Goal: Task Accomplishment & Management: Use online tool/utility

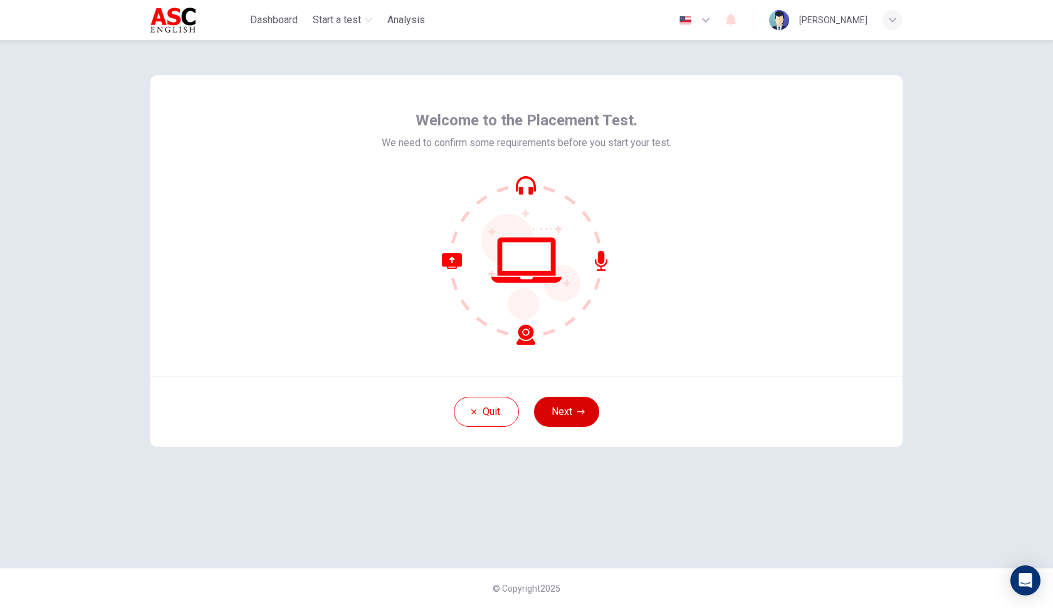
click at [563, 419] on button "Next" at bounding box center [566, 412] width 65 height 30
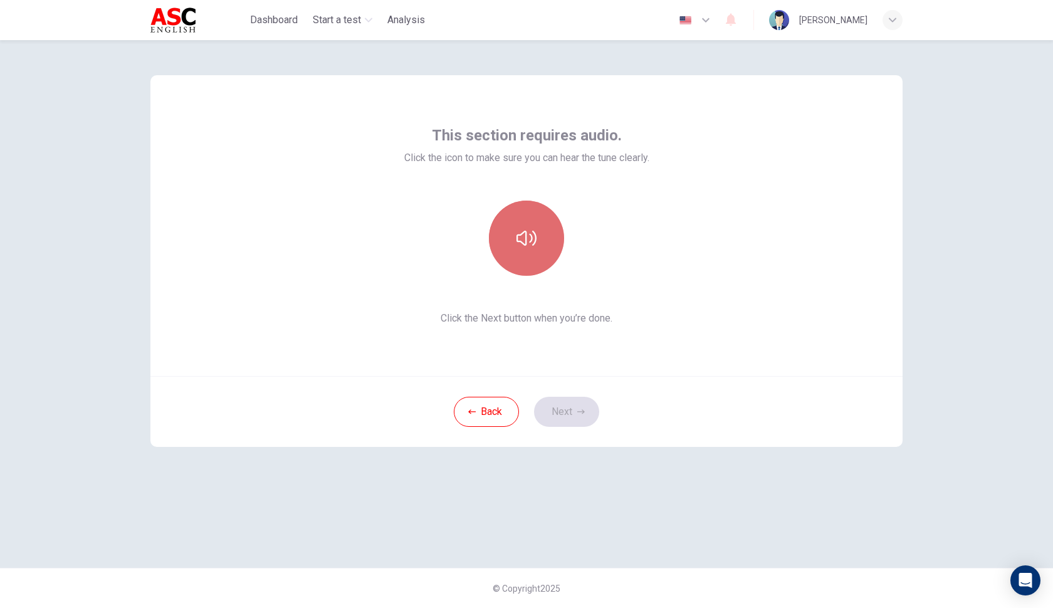
click at [532, 242] on icon "button" at bounding box center [527, 238] width 20 height 20
click at [574, 419] on button "Next" at bounding box center [566, 412] width 65 height 30
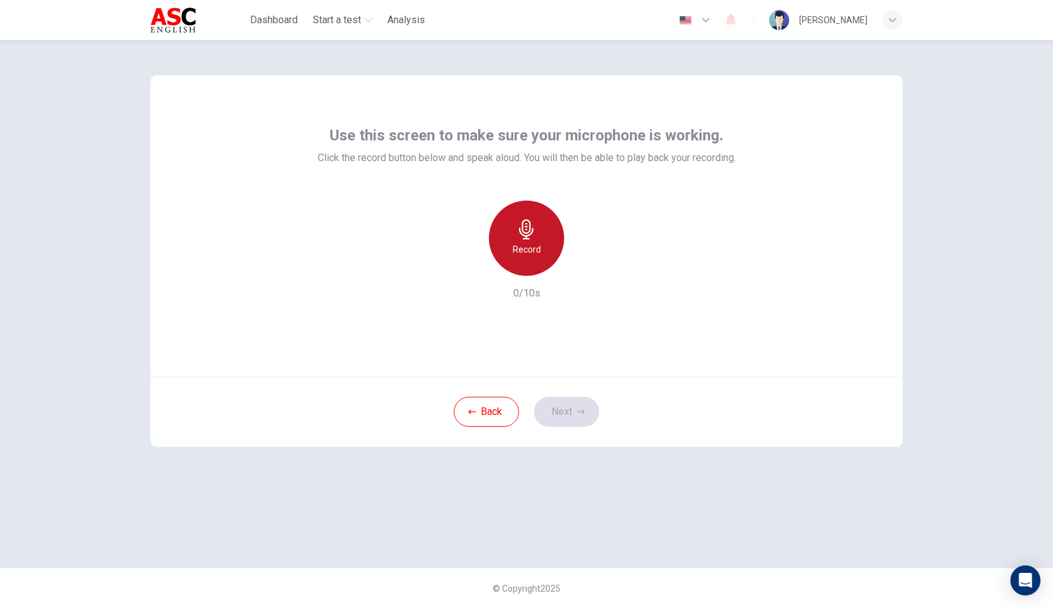
click at [536, 251] on h6 "Record" at bounding box center [527, 249] width 28 height 15
click at [523, 244] on h6 "Stop" at bounding box center [526, 249] width 19 height 15
click at [574, 411] on button "Next" at bounding box center [566, 412] width 65 height 30
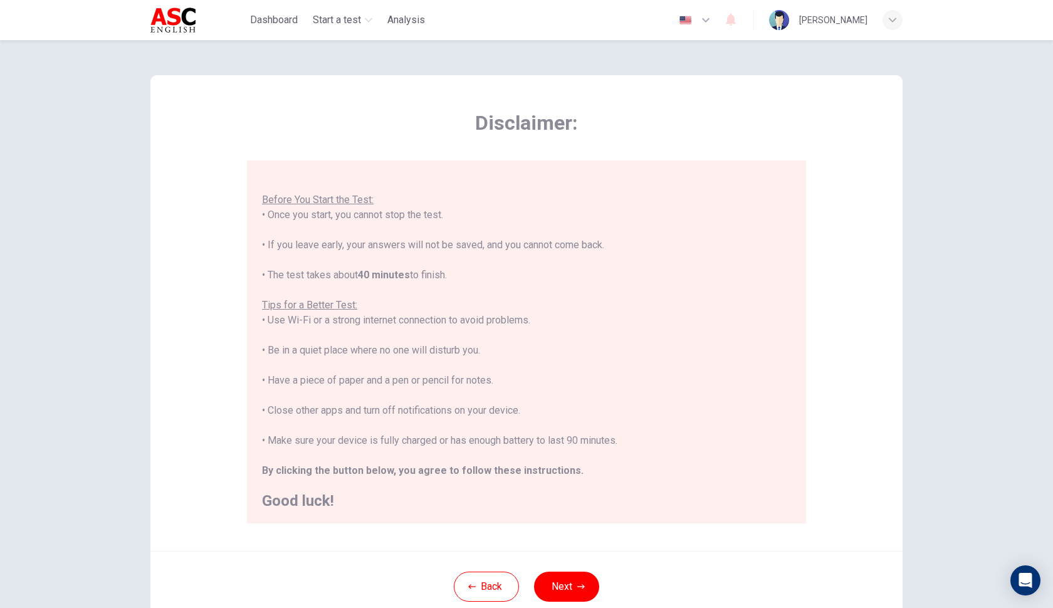
scroll to position [89, 0]
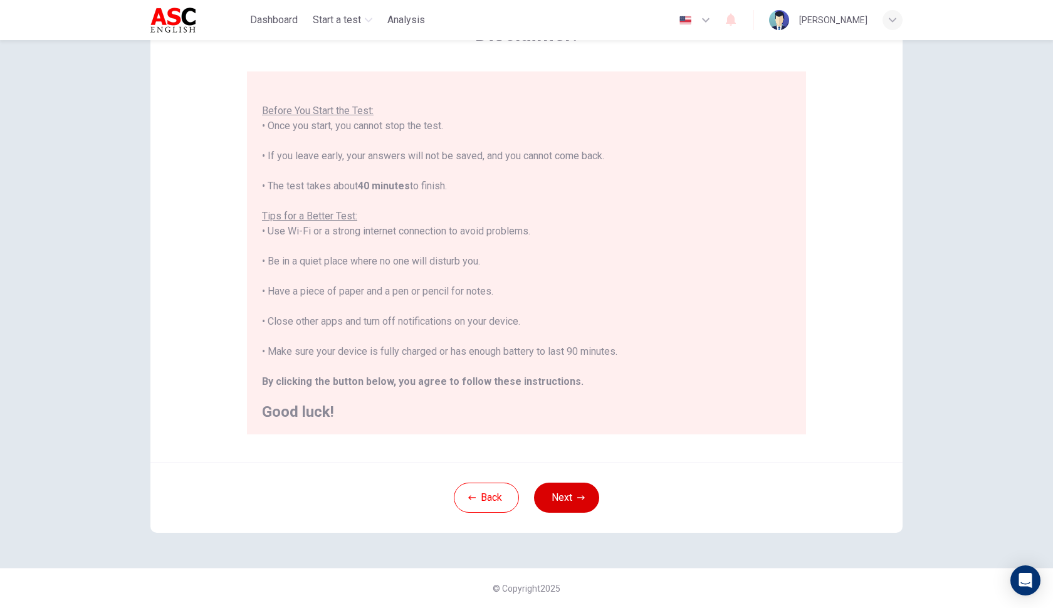
click at [593, 488] on button "Next" at bounding box center [566, 498] width 65 height 30
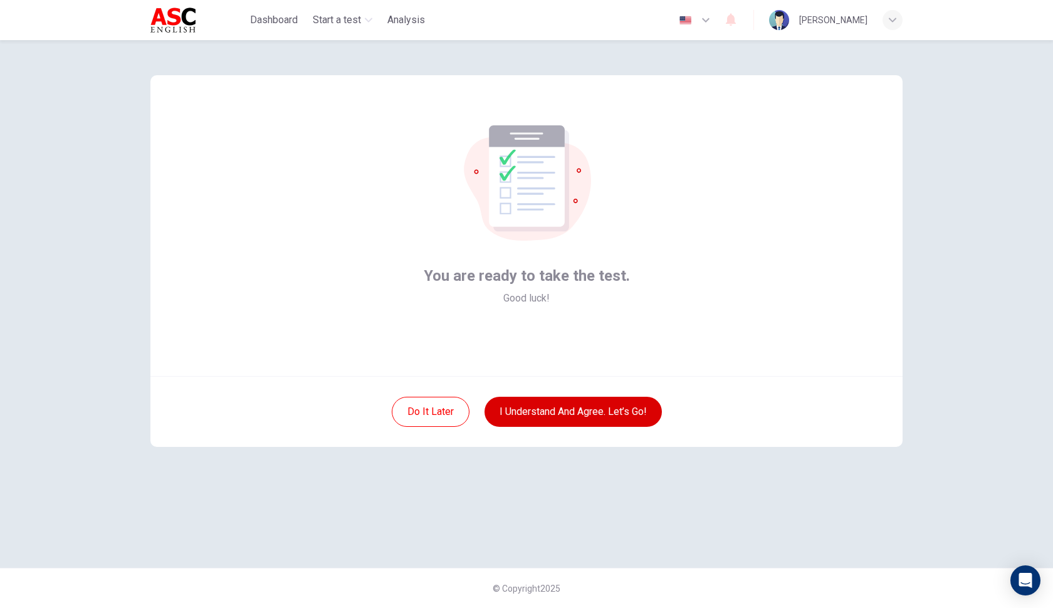
scroll to position [0, 0]
click at [594, 409] on button "I understand and agree. Let’s go!" at bounding box center [573, 412] width 177 height 30
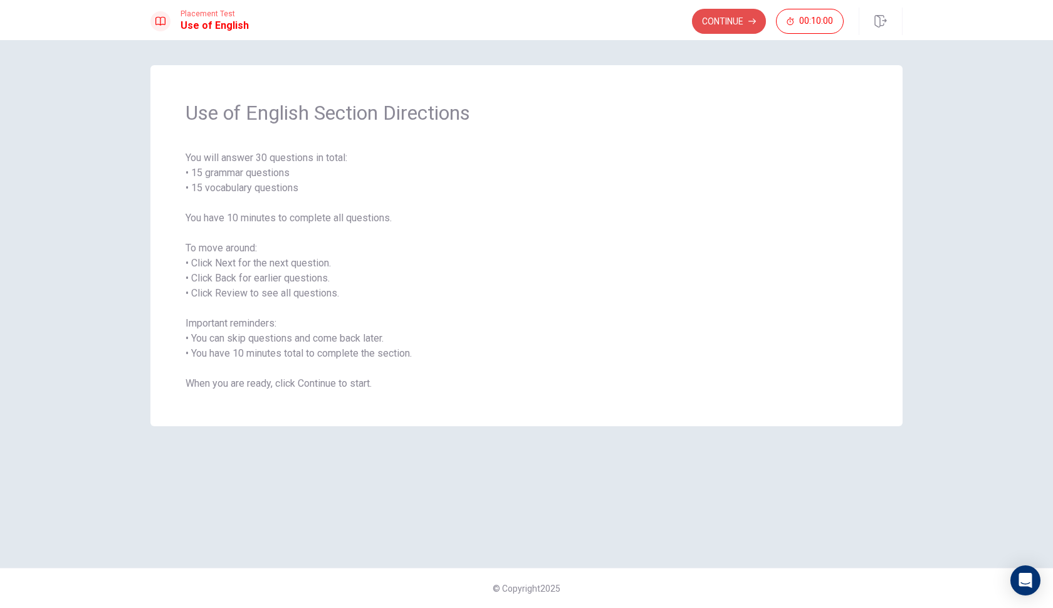
click at [730, 13] on button "Continue" at bounding box center [729, 21] width 74 height 25
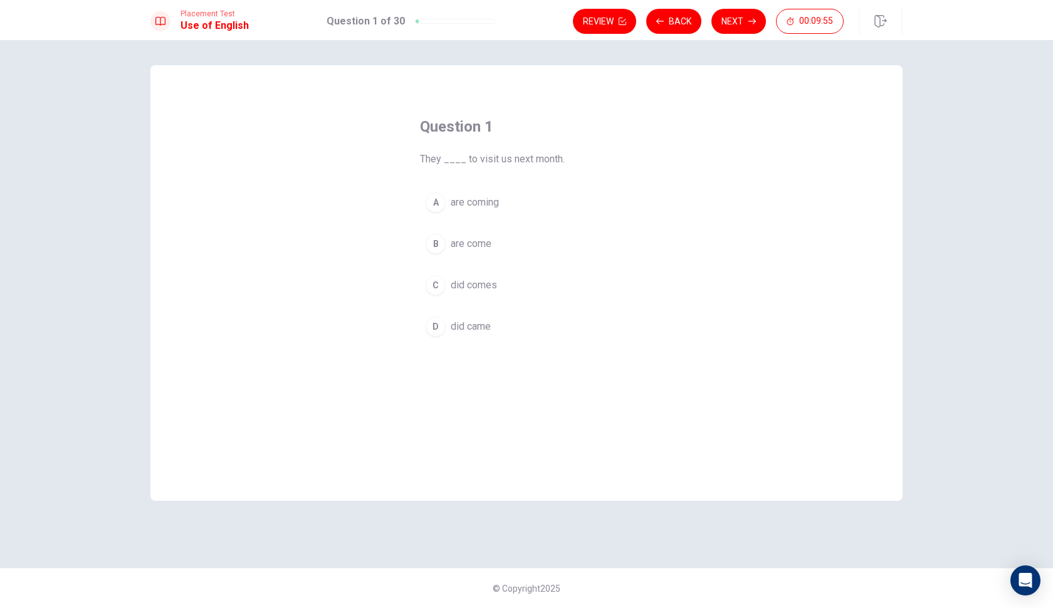
click at [456, 206] on span "are coming" at bounding box center [475, 202] width 48 height 15
click at [725, 26] on button "Next" at bounding box center [739, 21] width 55 height 25
click at [470, 243] on span "have lived" at bounding box center [473, 243] width 45 height 15
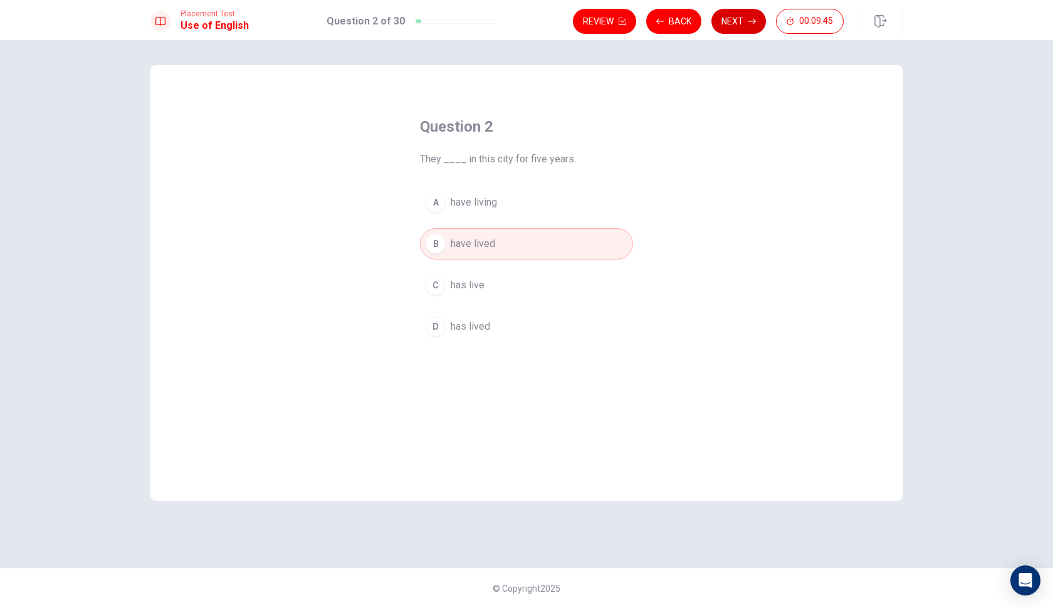
click at [728, 27] on button "Next" at bounding box center [739, 21] width 55 height 25
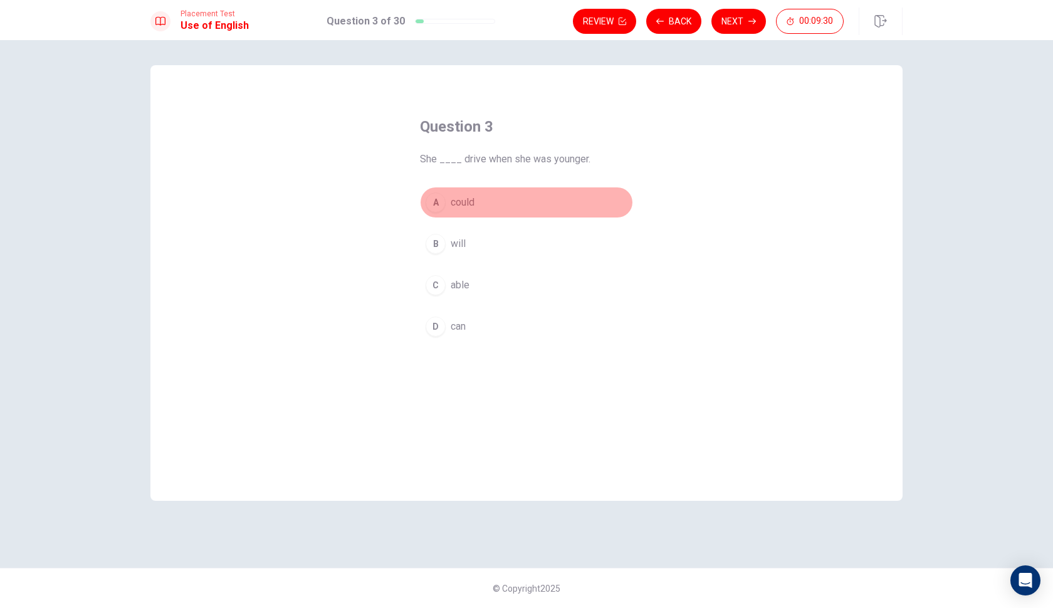
click at [465, 204] on span "could" at bounding box center [463, 202] width 24 height 15
click at [722, 26] on button "Next" at bounding box center [739, 21] width 55 height 25
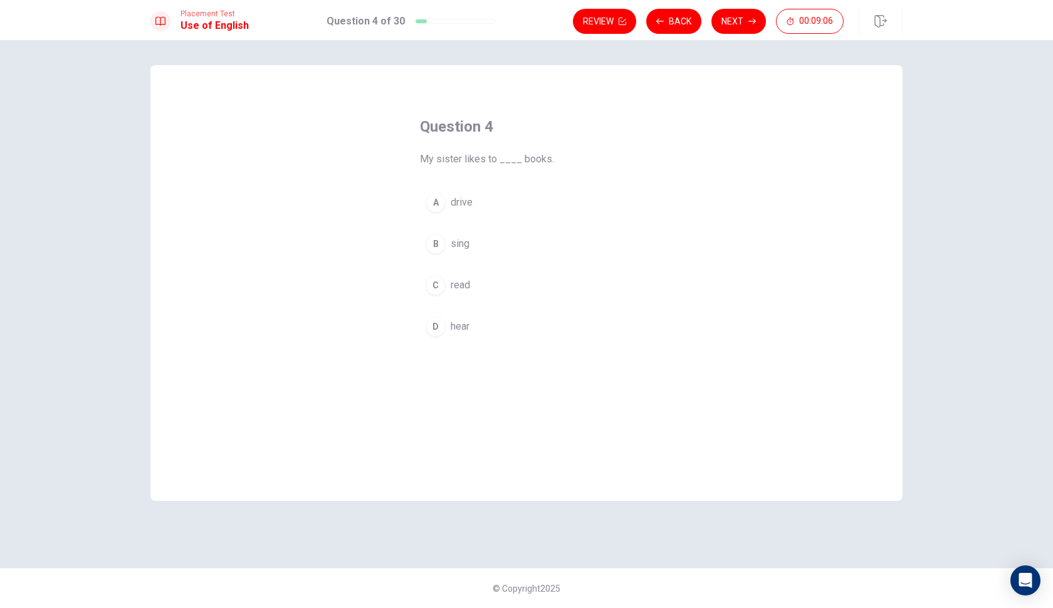
click at [451, 279] on span "read" at bounding box center [460, 285] width 19 height 15
click at [734, 28] on button "Next" at bounding box center [739, 21] width 55 height 25
click at [468, 293] on span "have lived" at bounding box center [473, 300] width 45 height 15
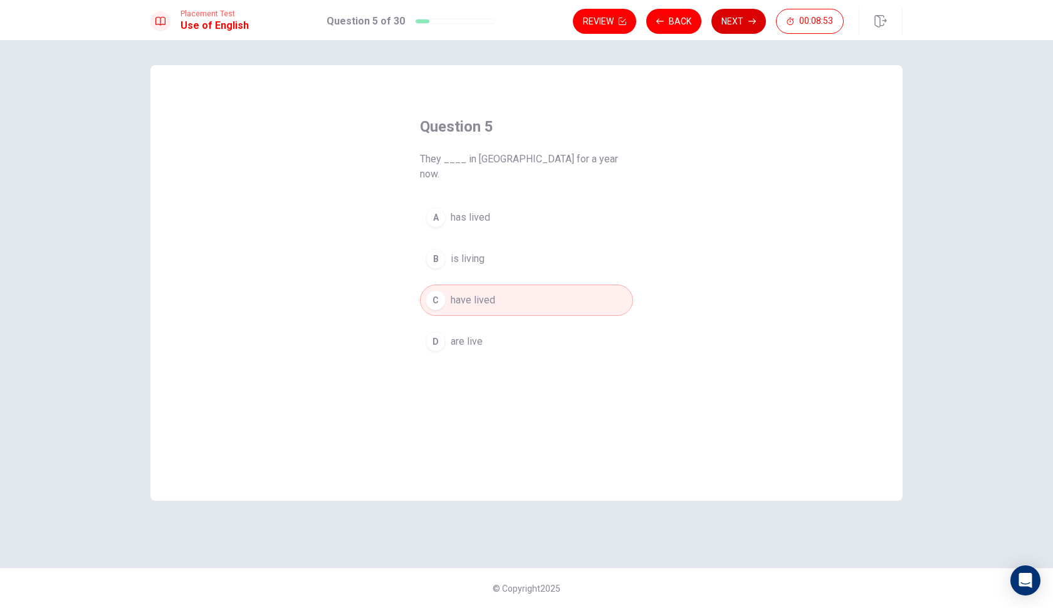
click at [743, 29] on button "Next" at bounding box center [739, 21] width 55 height 25
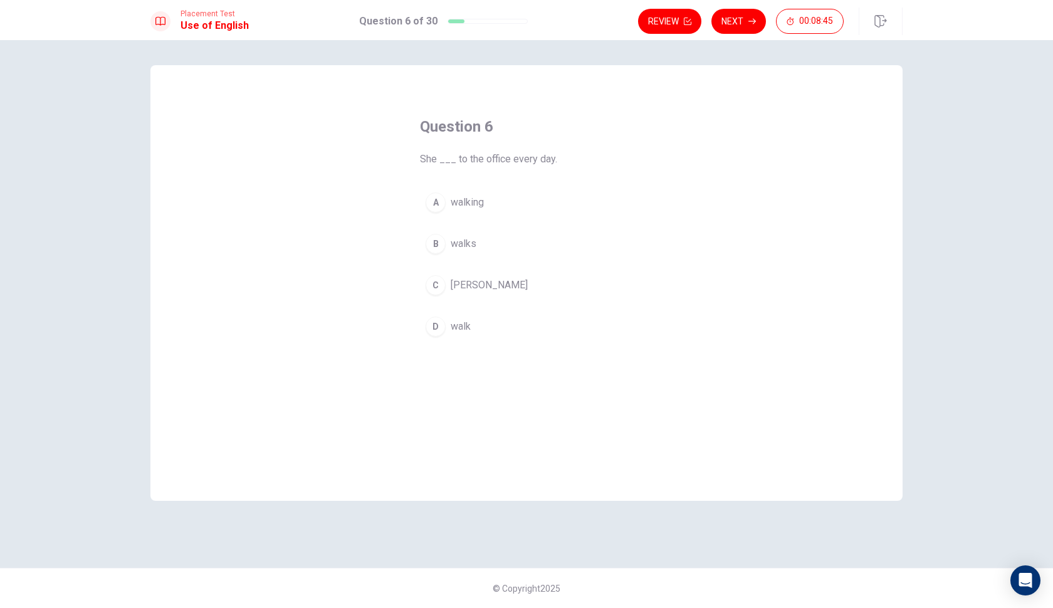
click at [455, 238] on span "walks" at bounding box center [464, 243] width 26 height 15
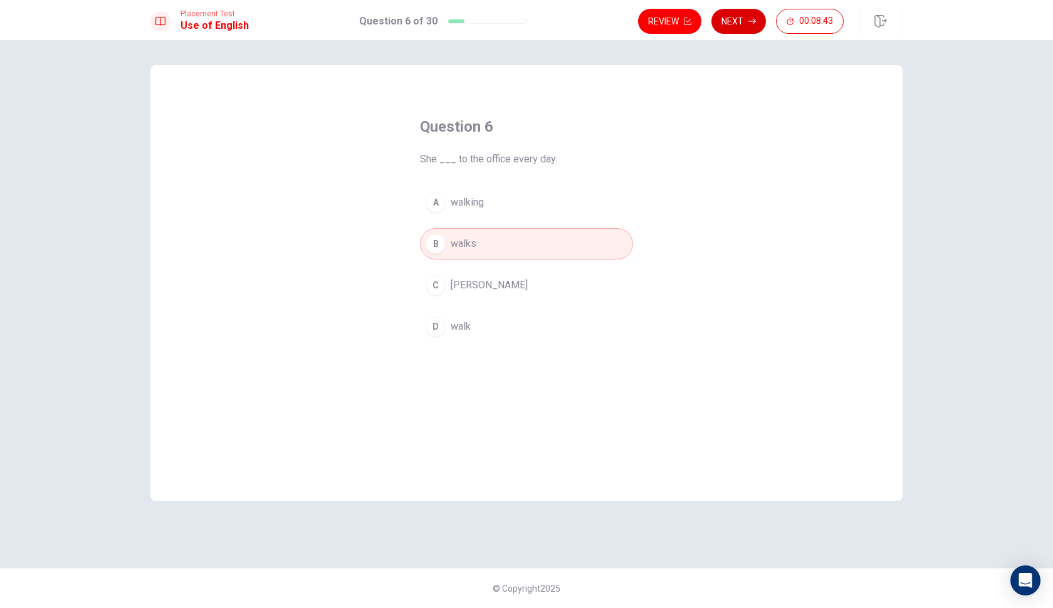
click at [732, 29] on button "Next" at bounding box center [739, 21] width 55 height 25
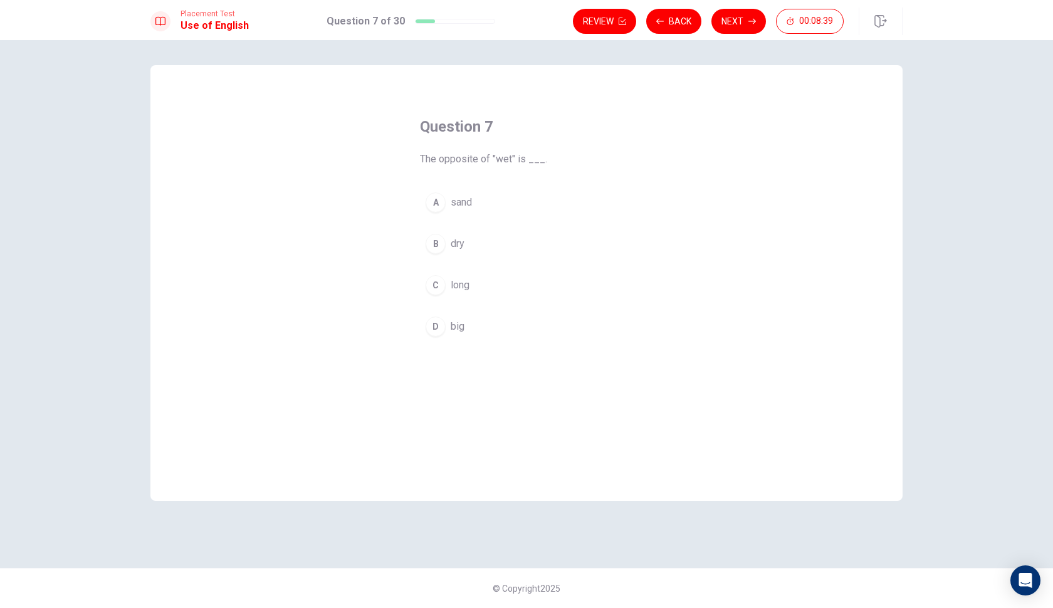
click at [455, 241] on span "dry" at bounding box center [458, 243] width 14 height 15
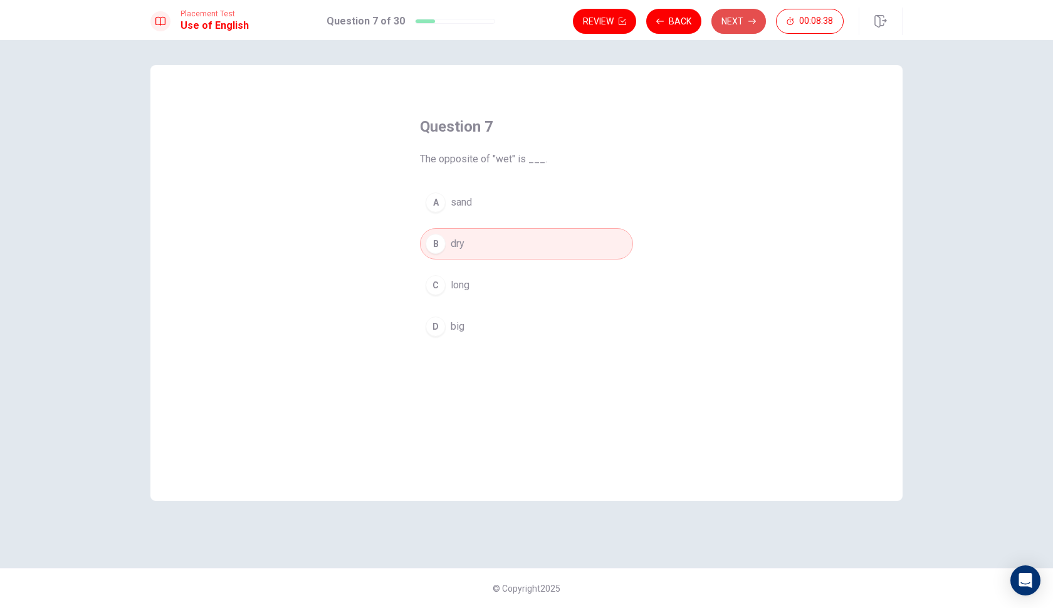
click at [730, 22] on button "Next" at bounding box center [739, 21] width 55 height 25
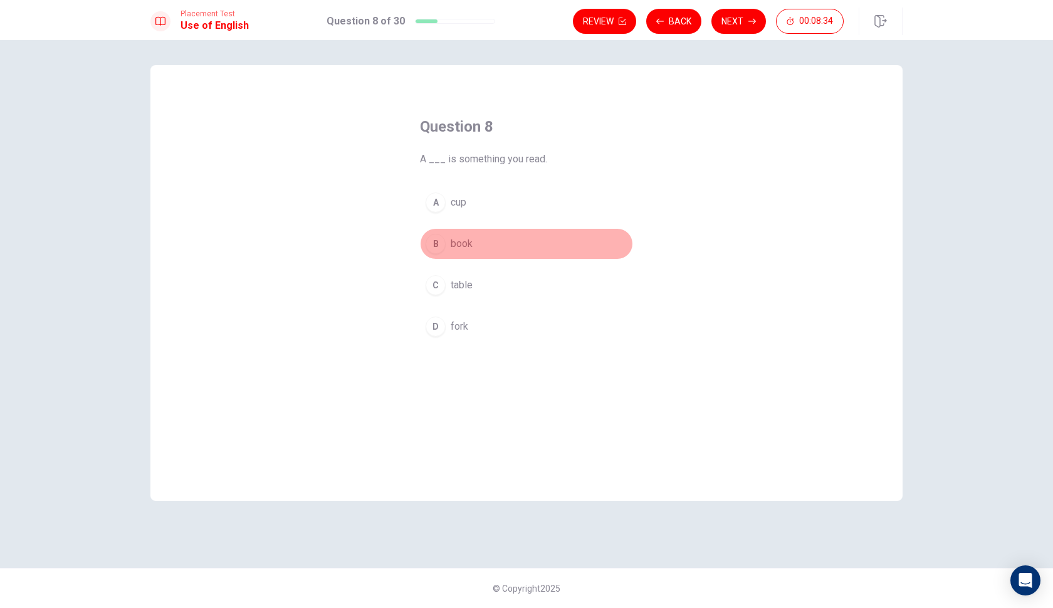
click at [464, 245] on span "book" at bounding box center [462, 243] width 22 height 15
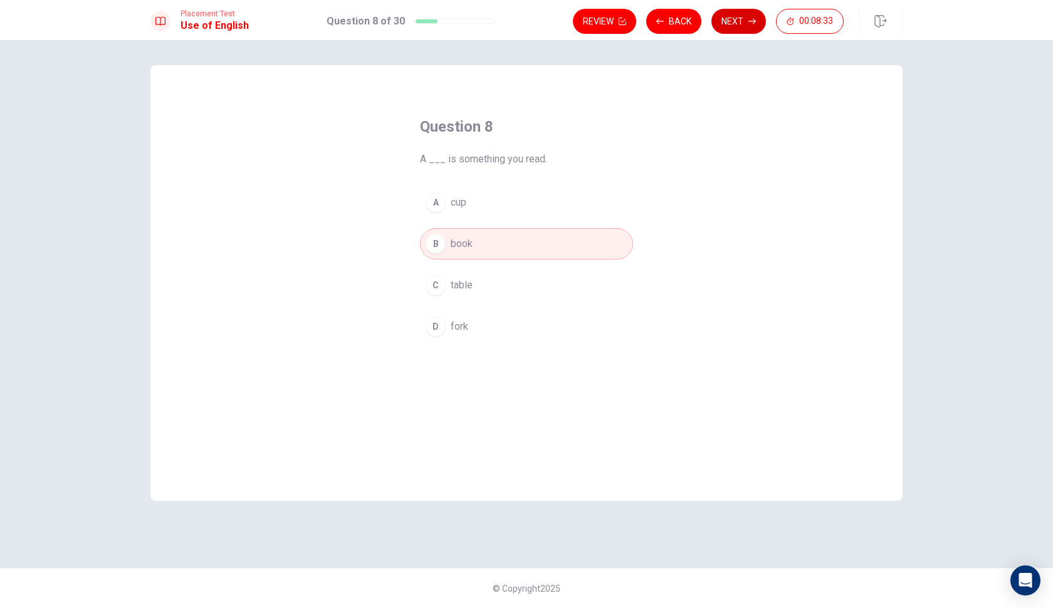
click at [734, 30] on button "Next" at bounding box center [739, 21] width 55 height 25
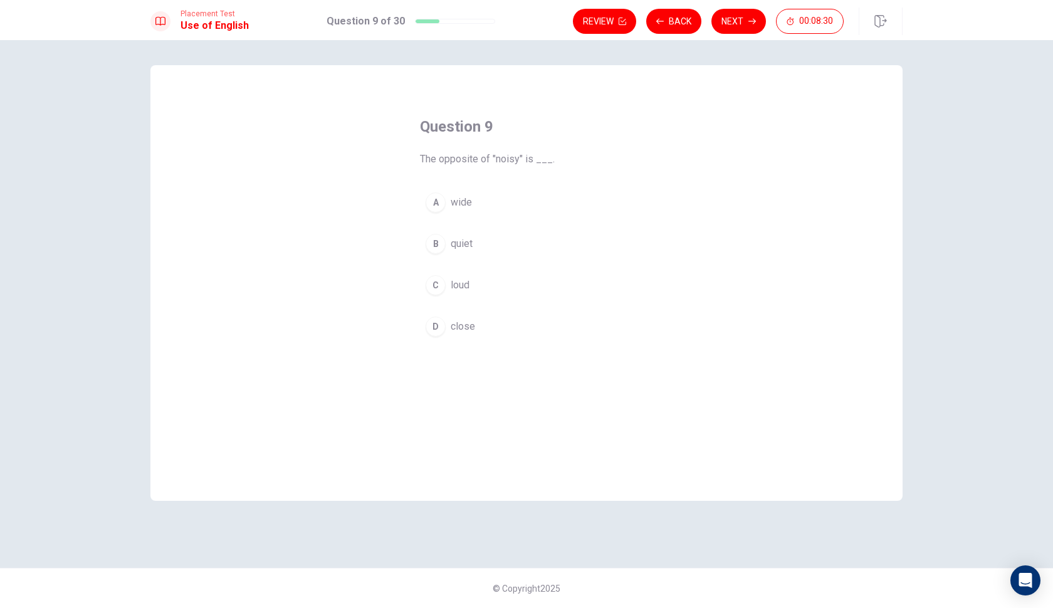
click at [444, 239] on div "B" at bounding box center [436, 244] width 20 height 20
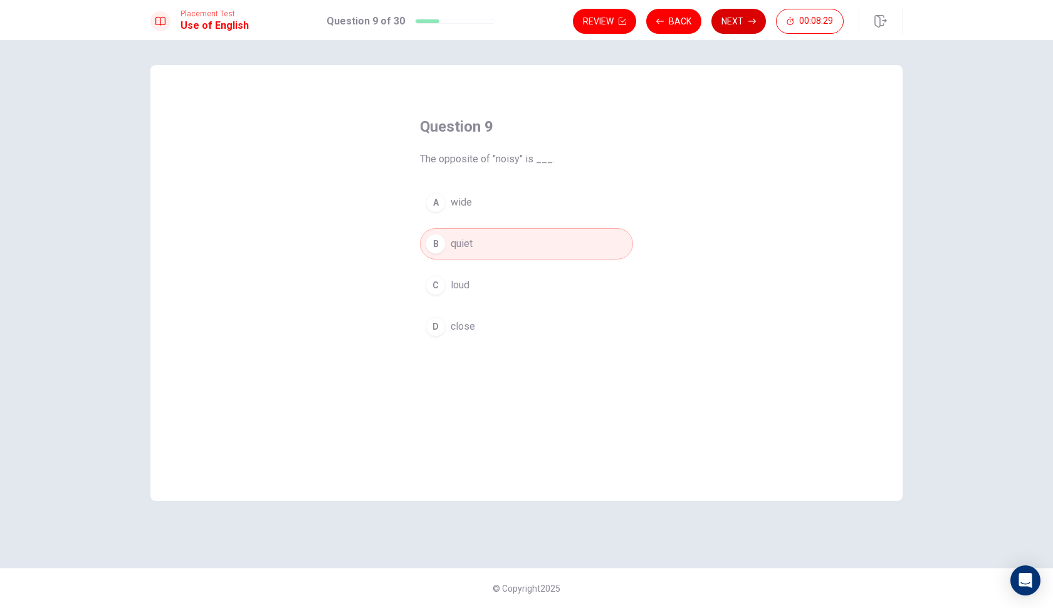
click at [728, 25] on button "Next" at bounding box center [739, 21] width 55 height 25
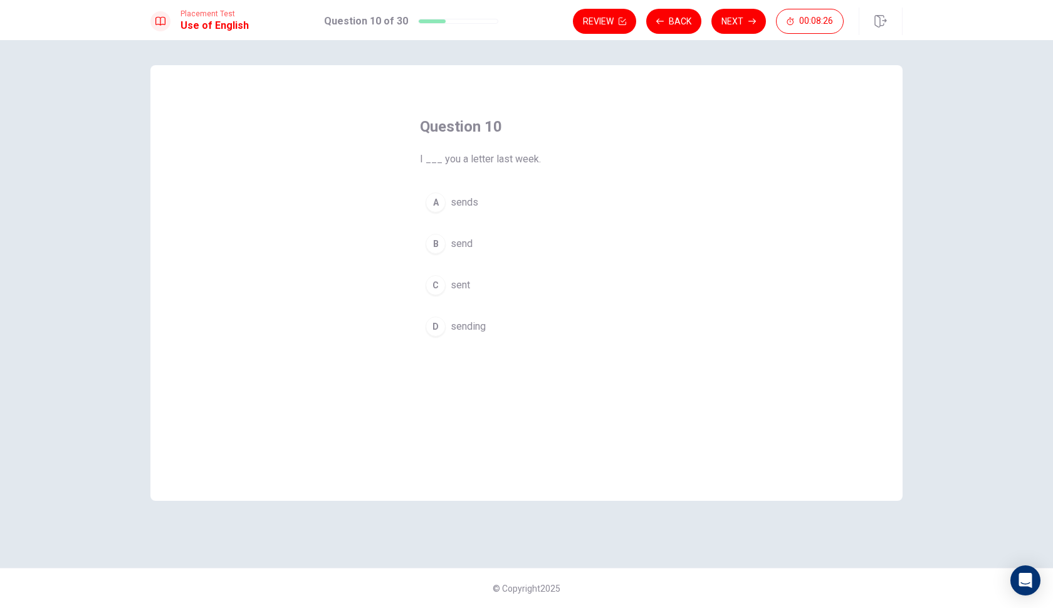
click at [449, 286] on button "C sent" at bounding box center [526, 285] width 213 height 31
click at [720, 28] on button "Next" at bounding box center [739, 21] width 55 height 25
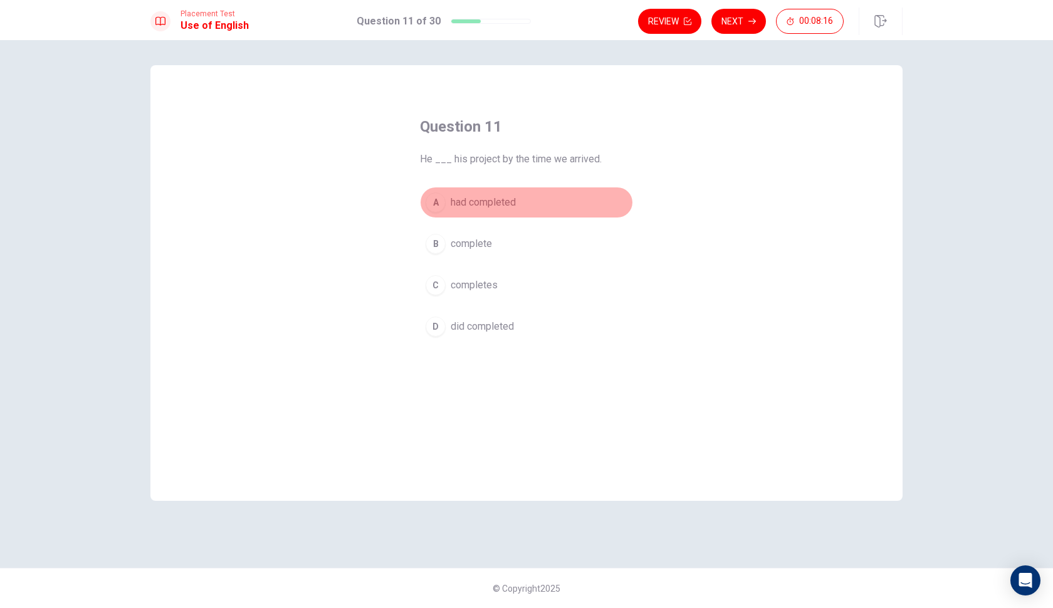
click at [473, 206] on span "had completed" at bounding box center [483, 202] width 65 height 15
click at [740, 23] on button "Next" at bounding box center [739, 21] width 55 height 25
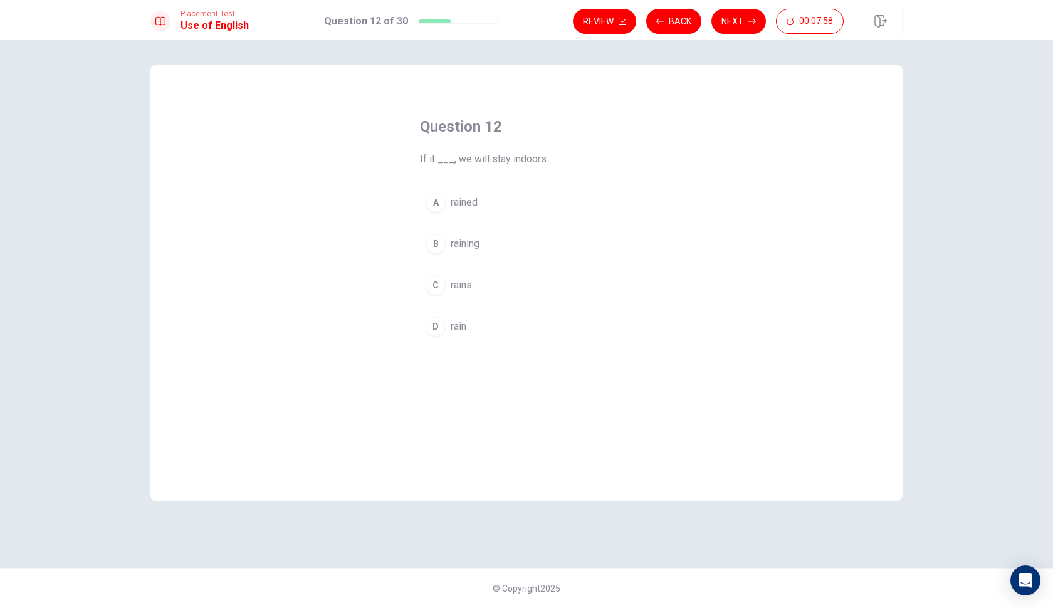
click at [465, 288] on span "rains" at bounding box center [461, 285] width 21 height 15
click at [465, 322] on span "rain" at bounding box center [459, 326] width 16 height 15
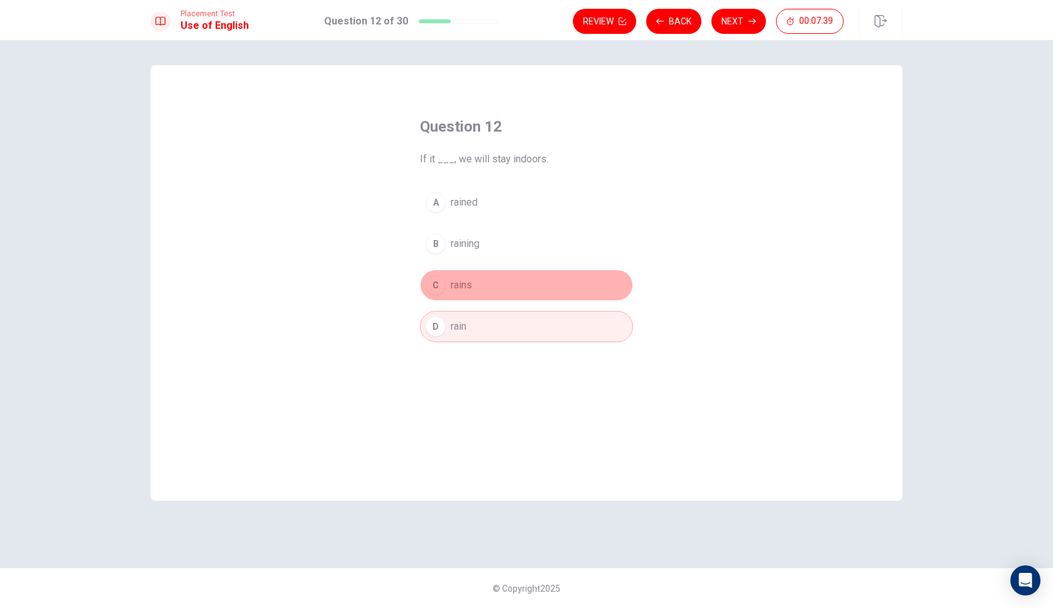
click at [464, 289] on span "rains" at bounding box center [461, 285] width 21 height 15
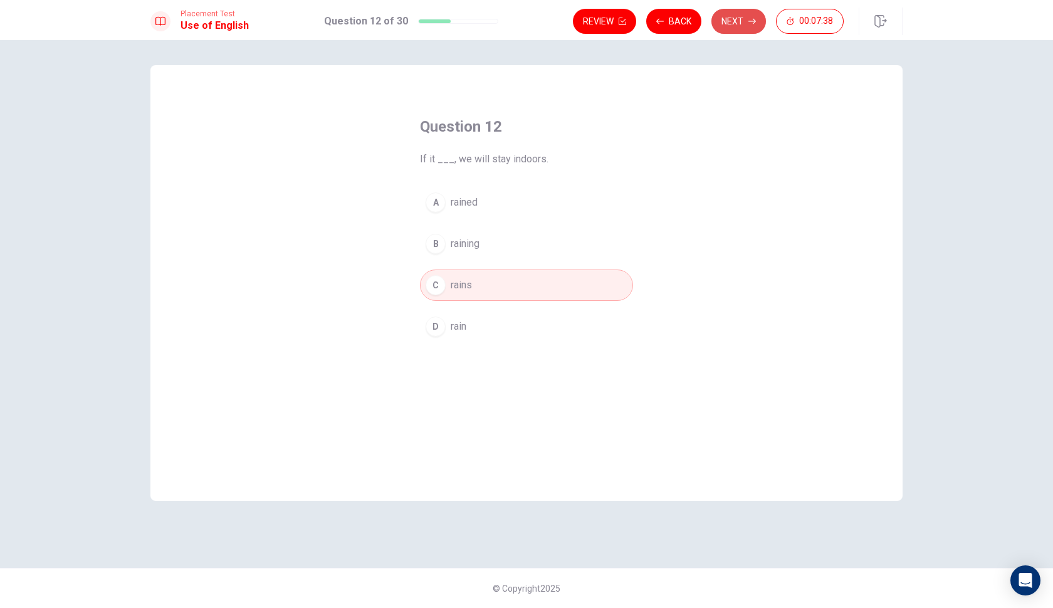
click at [728, 20] on button "Next" at bounding box center [739, 21] width 55 height 25
click at [466, 245] on span "visited" at bounding box center [466, 243] width 30 height 15
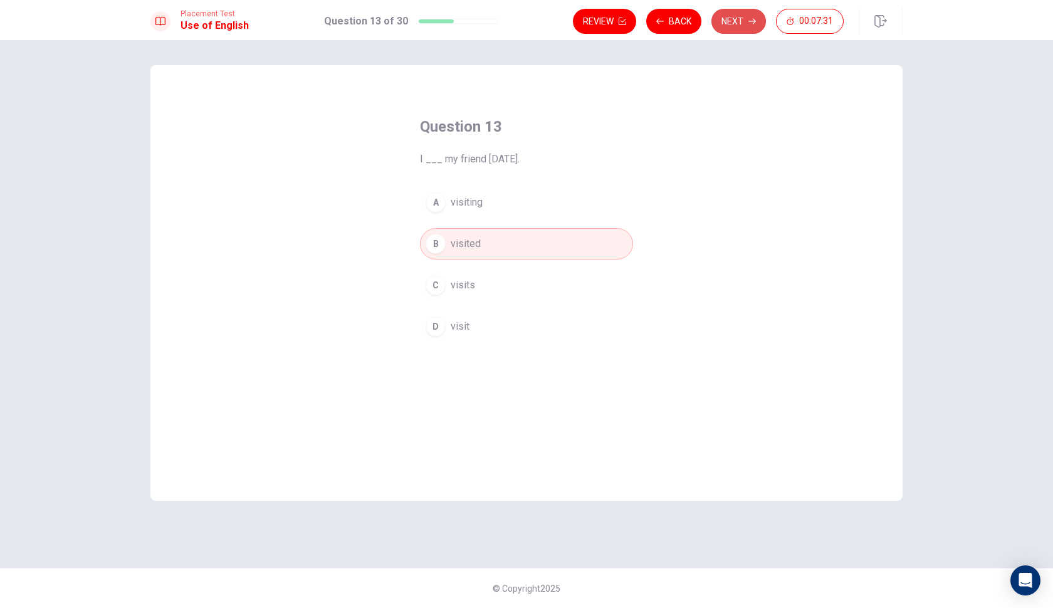
click at [729, 27] on button "Next" at bounding box center [739, 21] width 55 height 25
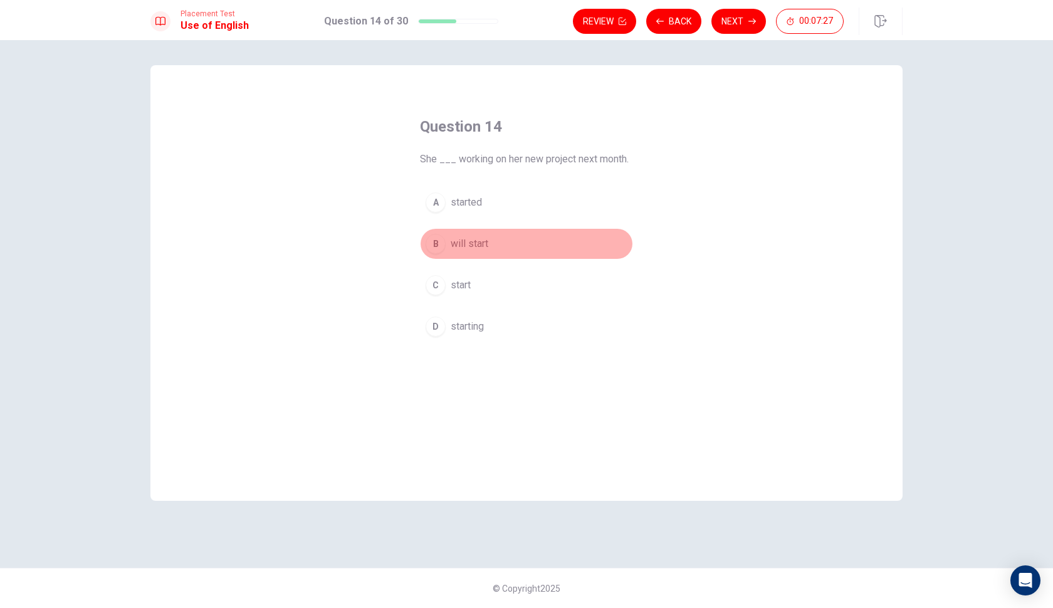
click at [456, 250] on span "will start" at bounding box center [470, 243] width 38 height 15
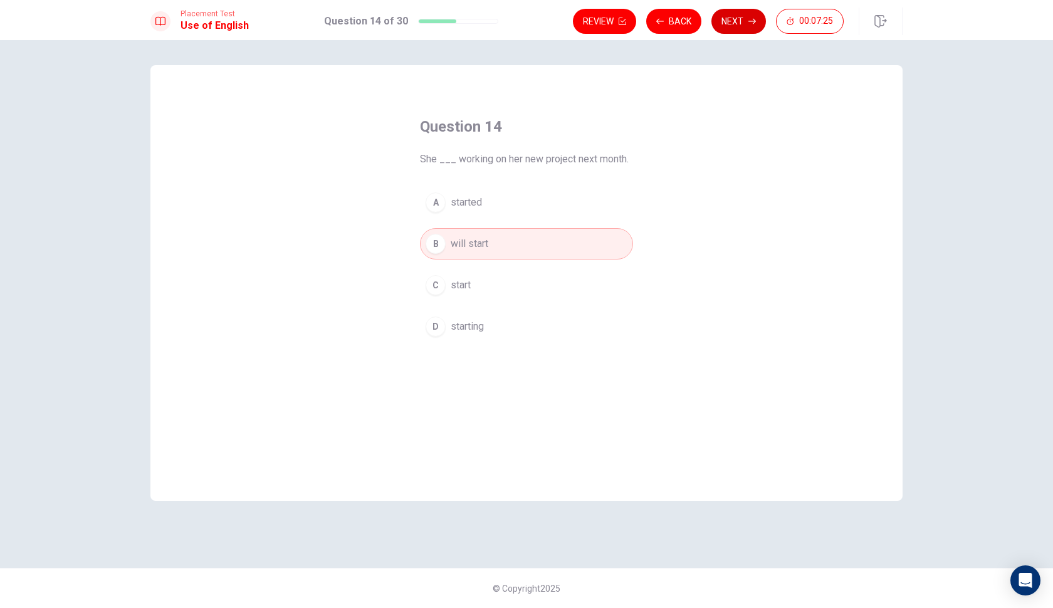
click at [733, 26] on button "Next" at bounding box center [739, 21] width 55 height 25
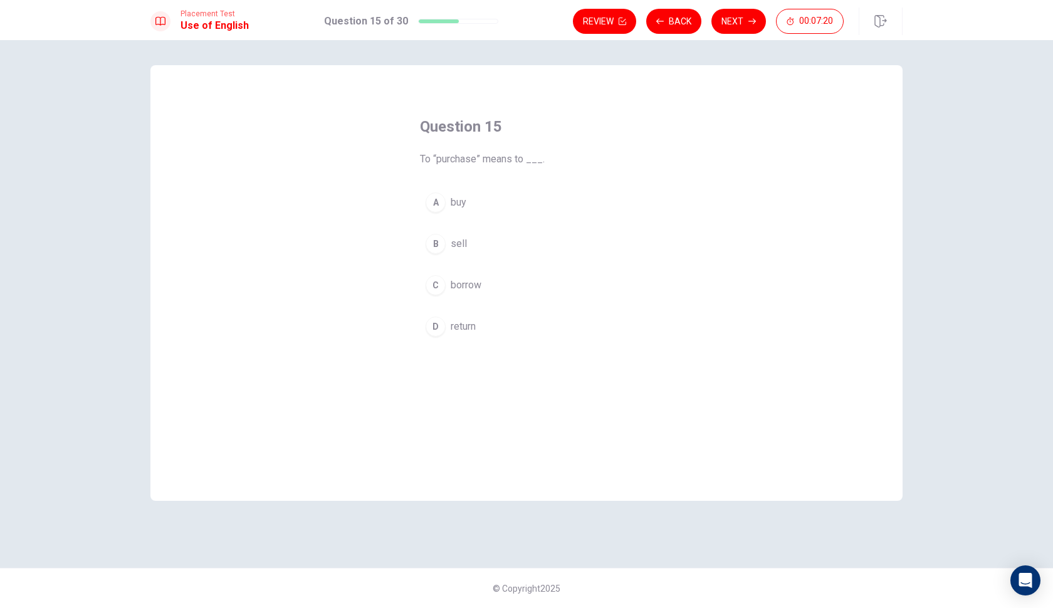
click at [455, 203] on span "buy" at bounding box center [459, 202] width 16 height 15
click at [743, 28] on button "Next" at bounding box center [739, 21] width 55 height 25
click at [460, 248] on span "mustn’t" at bounding box center [466, 243] width 31 height 15
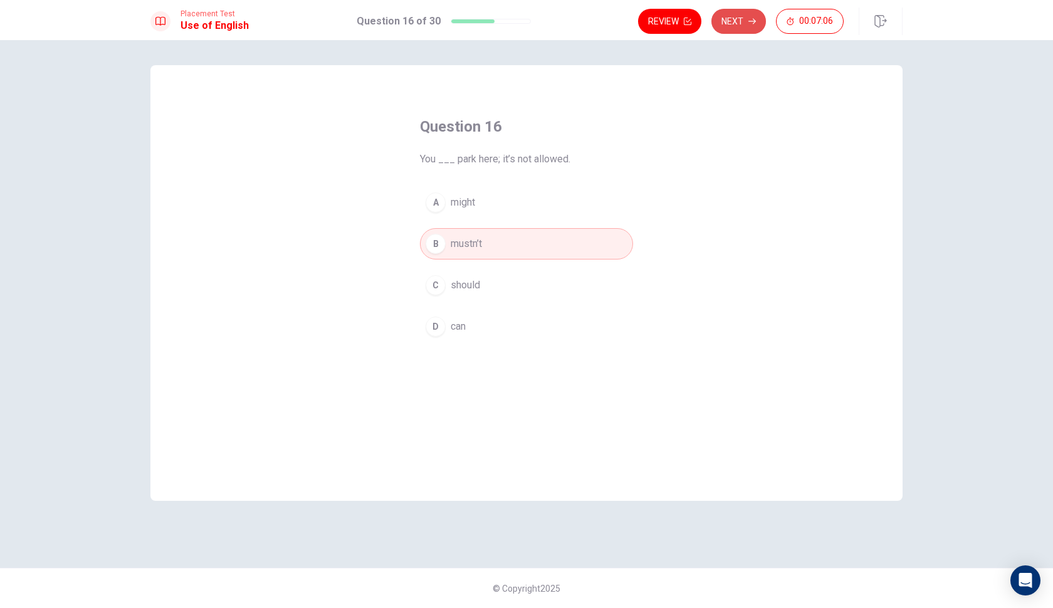
click at [725, 23] on button "Next" at bounding box center [739, 21] width 55 height 25
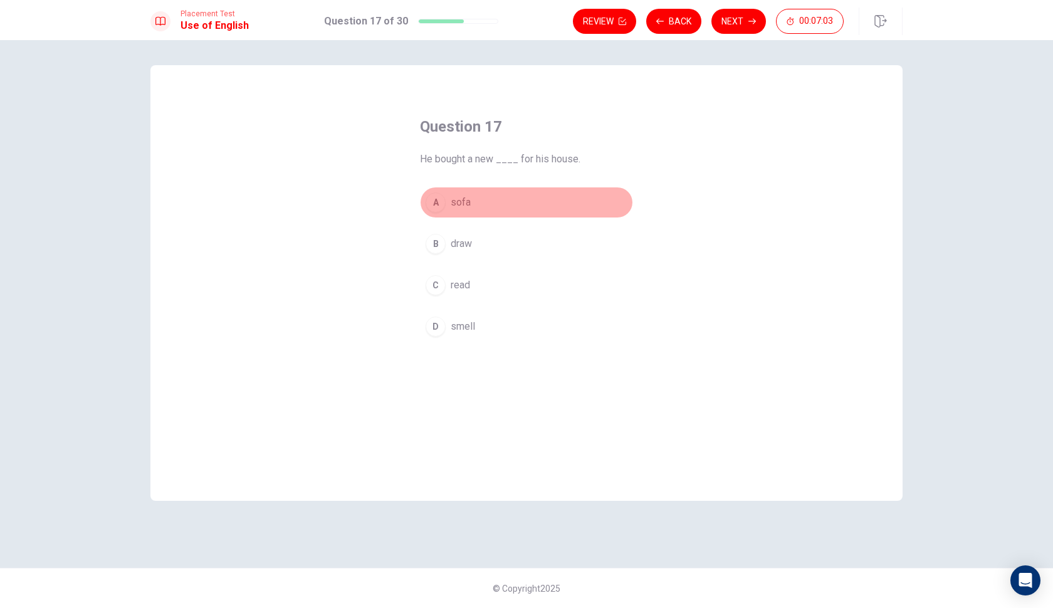
click at [448, 211] on button "A sofa" at bounding box center [526, 202] width 213 height 31
click at [747, 21] on button "Next" at bounding box center [739, 21] width 55 height 25
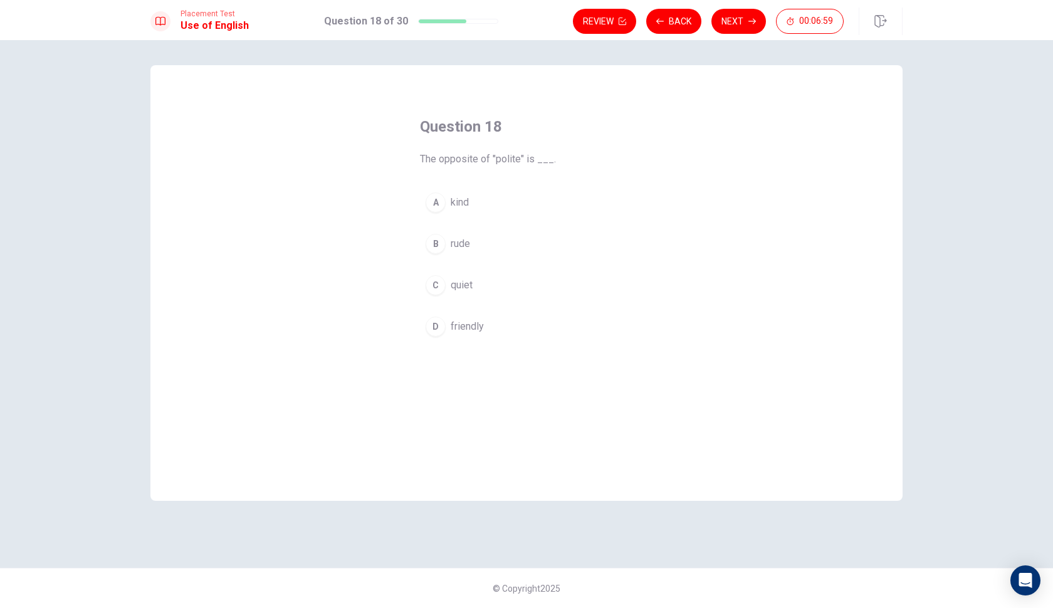
click at [460, 208] on span "kind" at bounding box center [460, 202] width 18 height 15
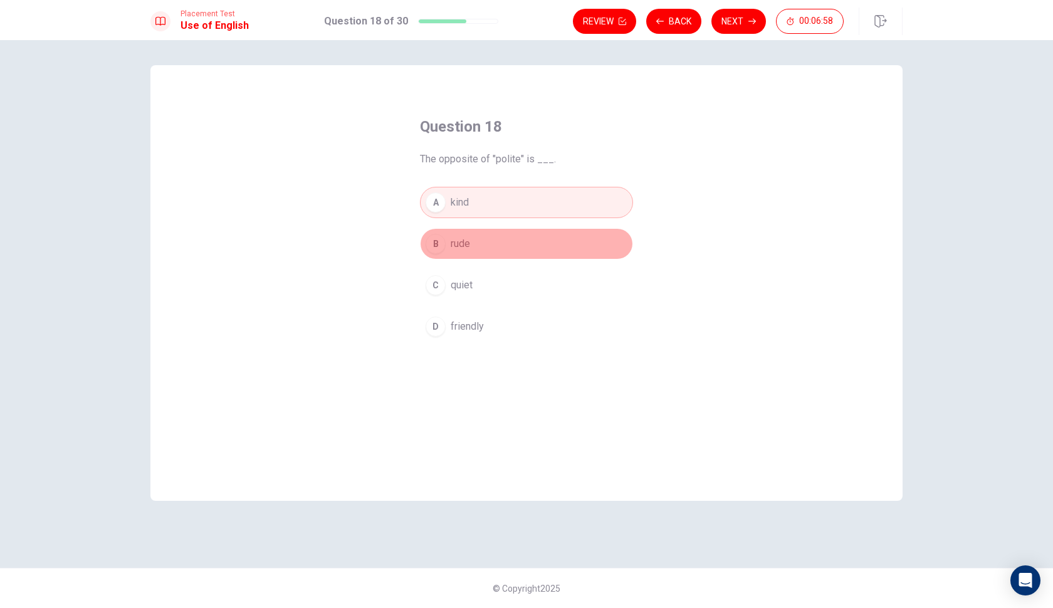
click at [461, 246] on span "rude" at bounding box center [460, 243] width 19 height 15
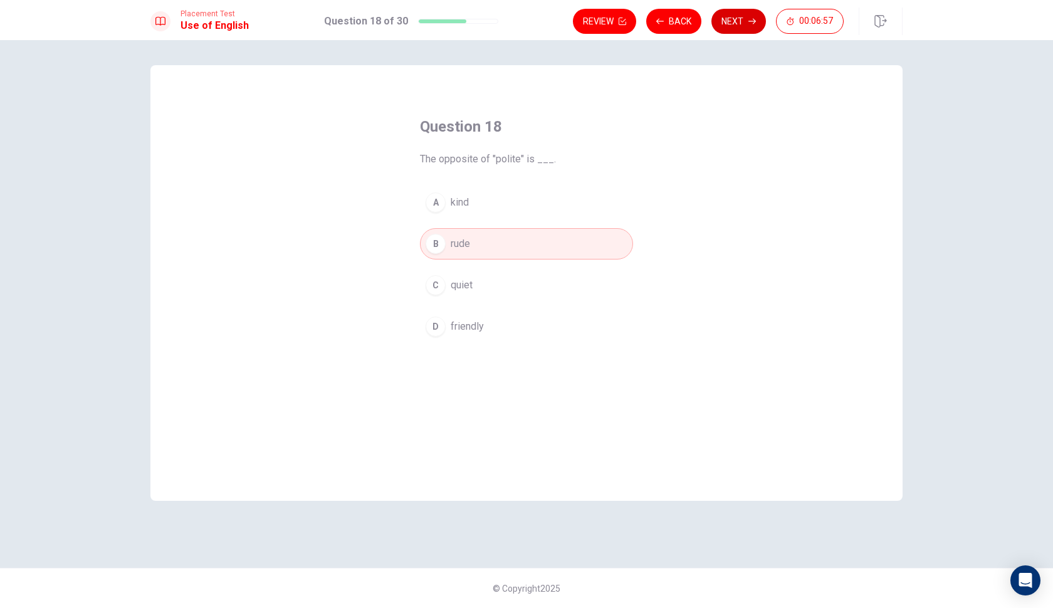
click at [735, 15] on button "Next" at bounding box center [739, 21] width 55 height 25
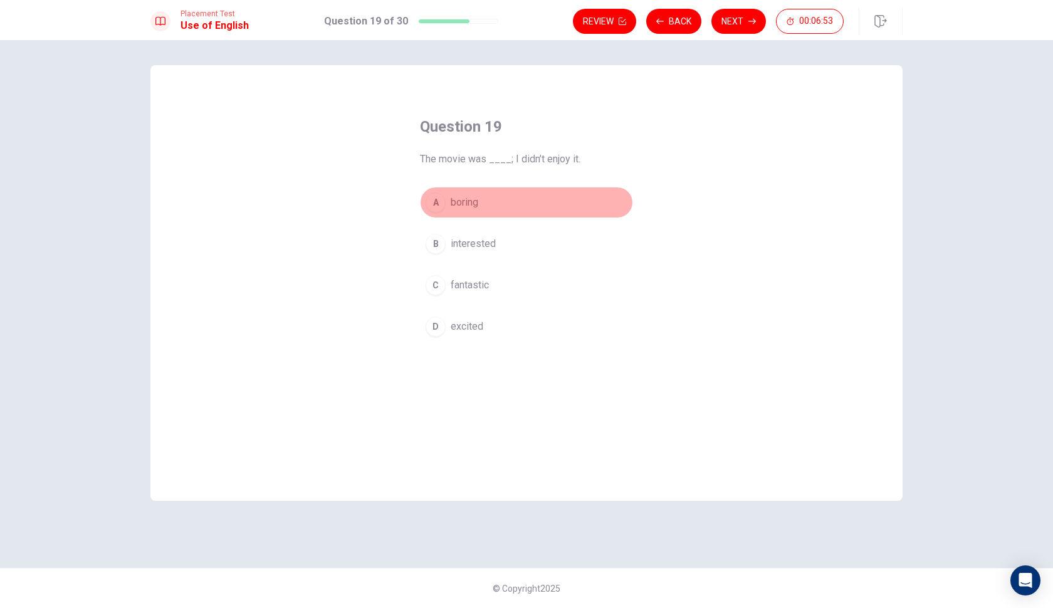
click at [453, 203] on span "boring" at bounding box center [465, 202] width 28 height 15
click at [740, 13] on button "Next" at bounding box center [739, 21] width 55 height 25
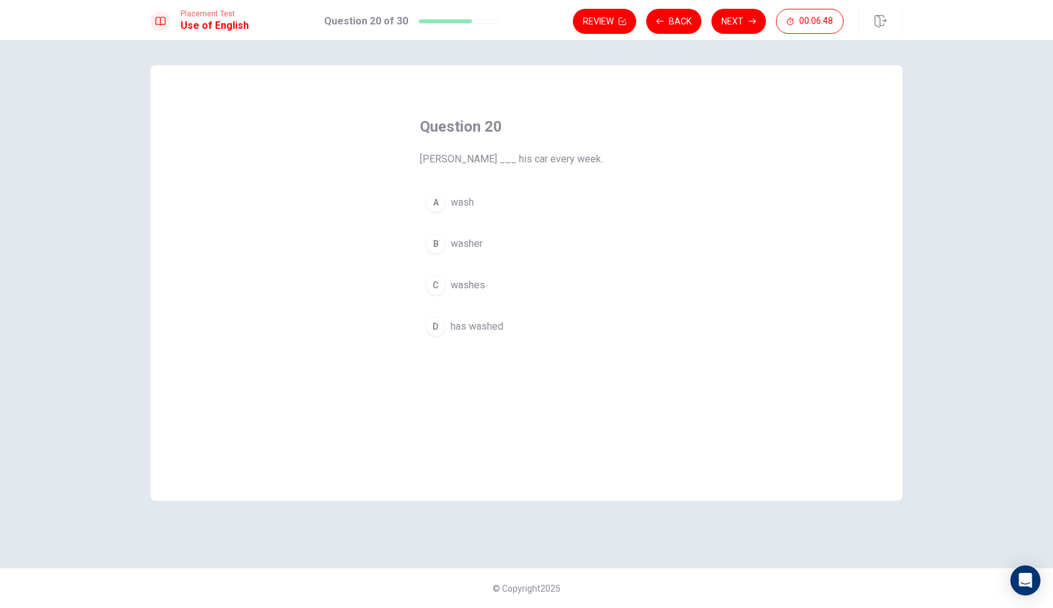
click at [463, 283] on span "washes" at bounding box center [468, 285] width 34 height 15
click at [739, 18] on button "Next" at bounding box center [739, 21] width 55 height 25
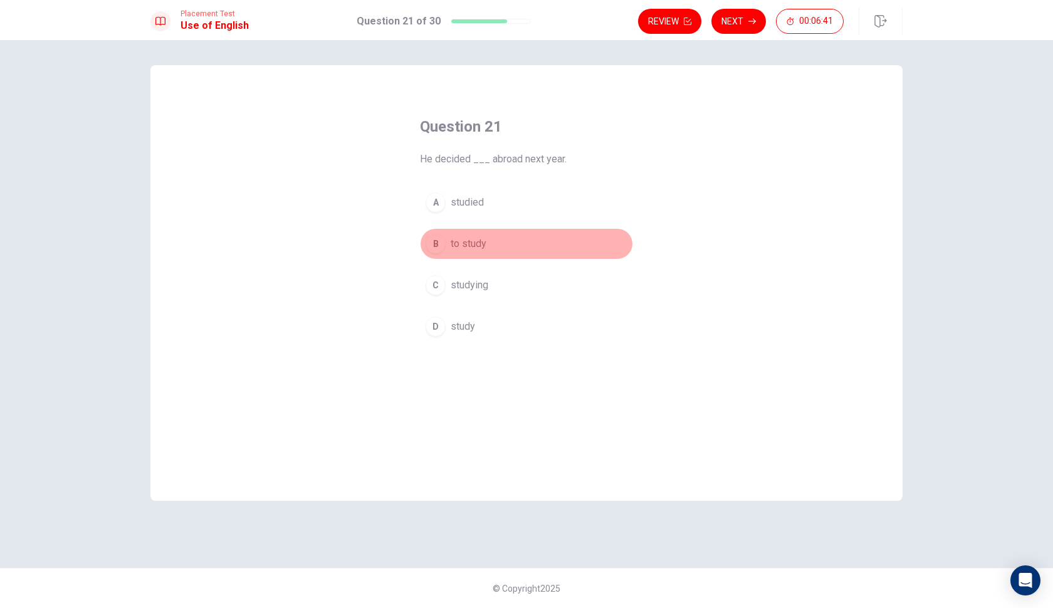
click at [456, 238] on span "to study" at bounding box center [469, 243] width 36 height 15
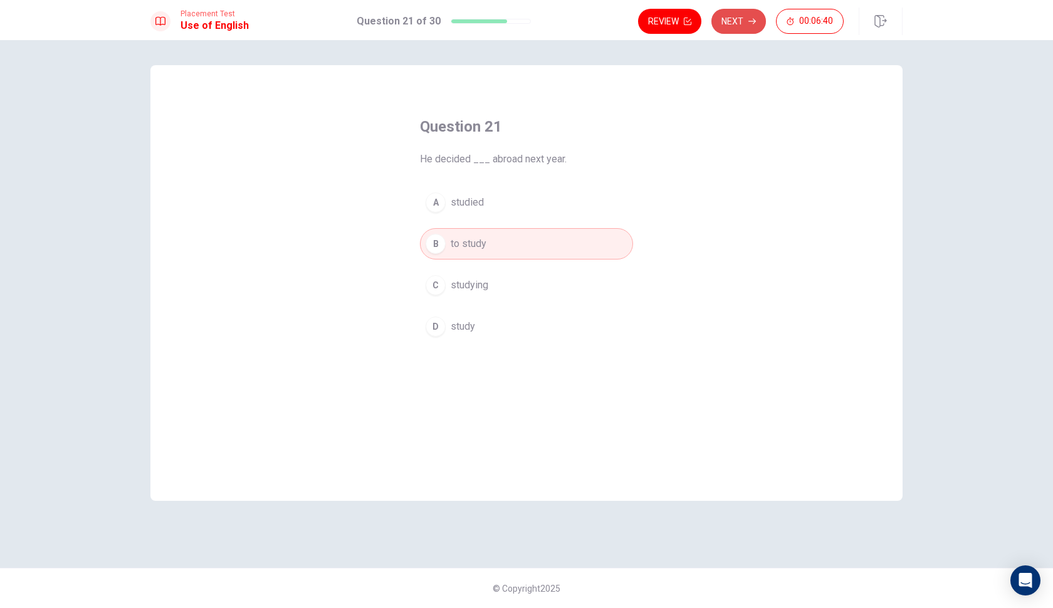
click at [738, 25] on button "Next" at bounding box center [739, 21] width 55 height 25
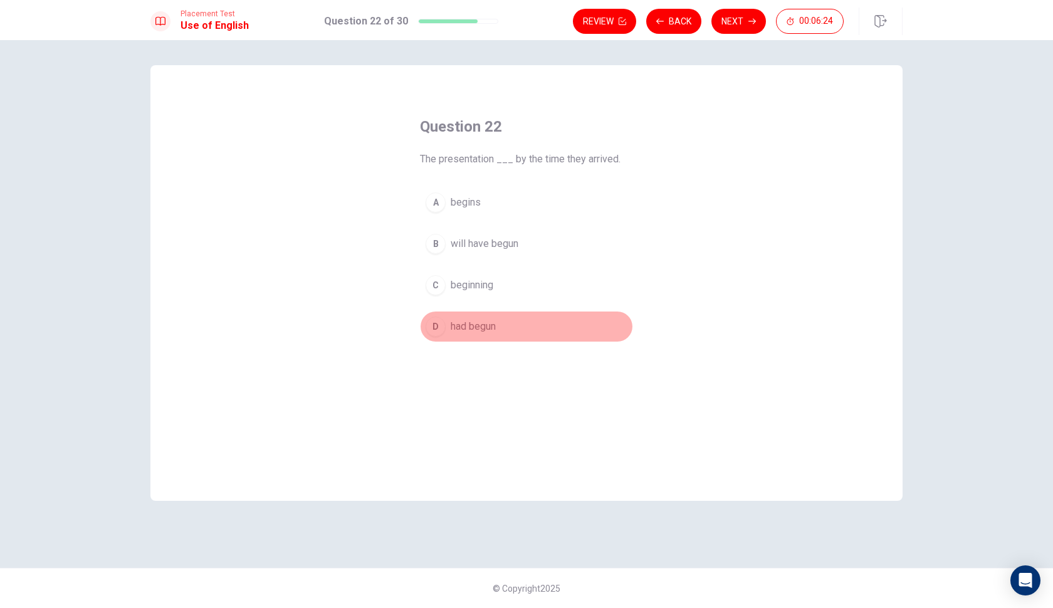
click at [477, 331] on span "had begun" at bounding box center [473, 326] width 45 height 15
click at [732, 24] on button "Next" at bounding box center [739, 21] width 55 height 25
click at [475, 208] on span "invisible" at bounding box center [469, 202] width 37 height 15
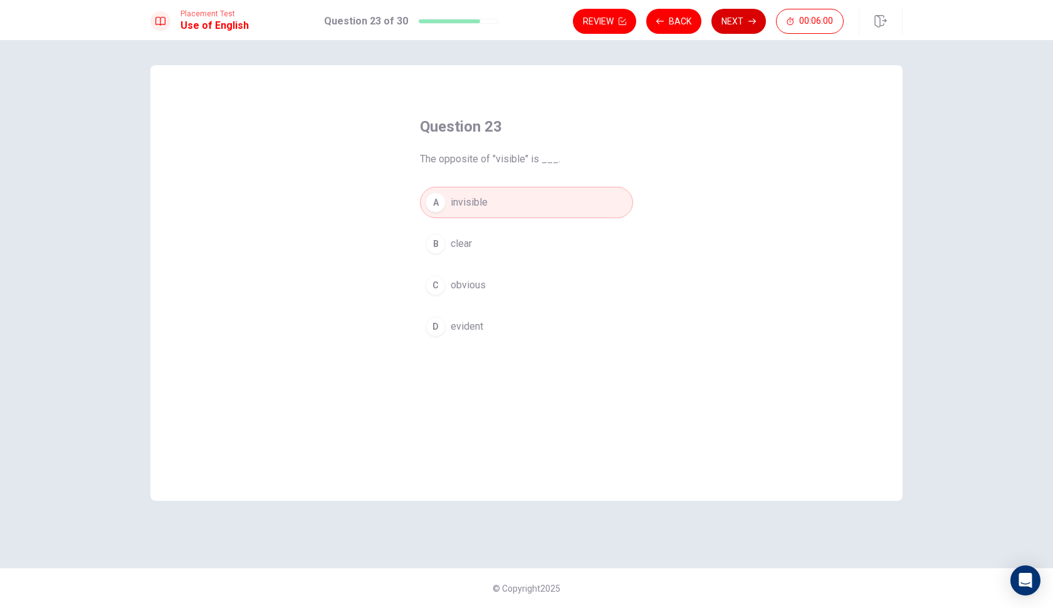
click at [739, 17] on button "Next" at bounding box center [739, 21] width 55 height 25
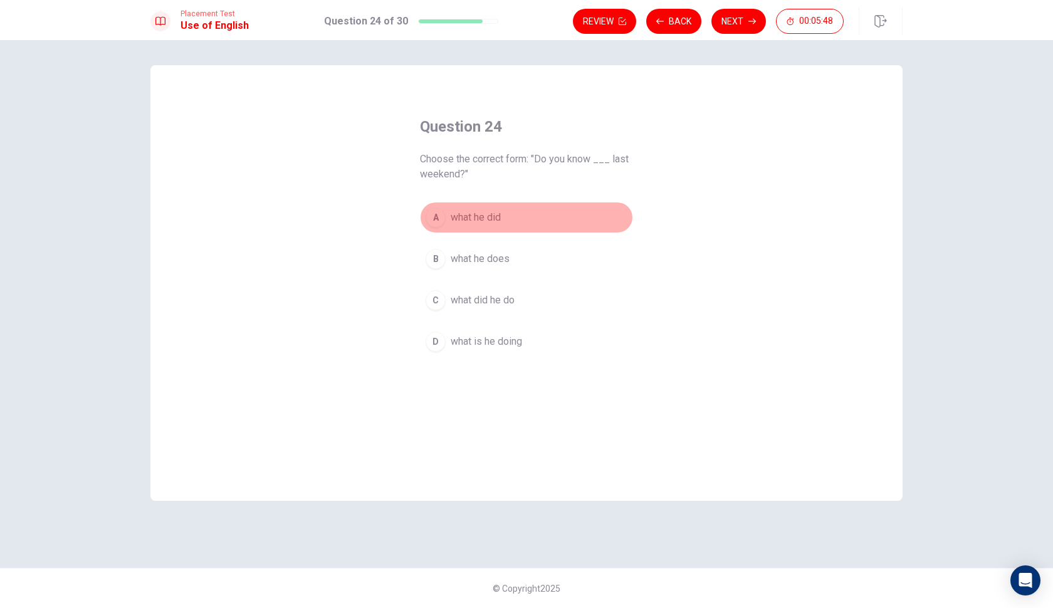
click at [482, 220] on span "what he did" at bounding box center [476, 217] width 50 height 15
click at [737, 22] on button "Next" at bounding box center [739, 21] width 55 height 25
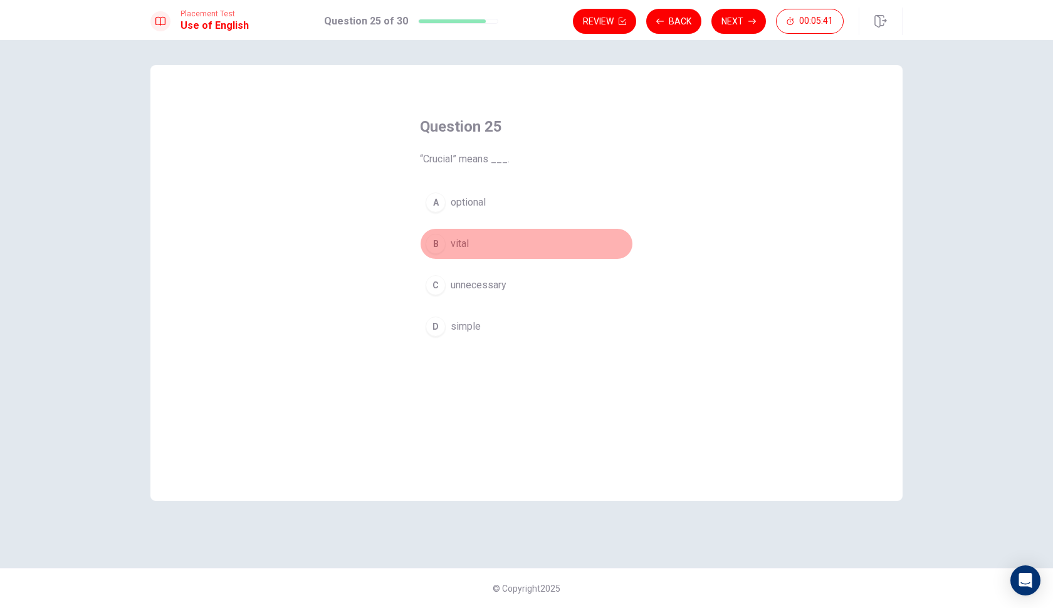
click at [458, 244] on span "vital" at bounding box center [460, 243] width 18 height 15
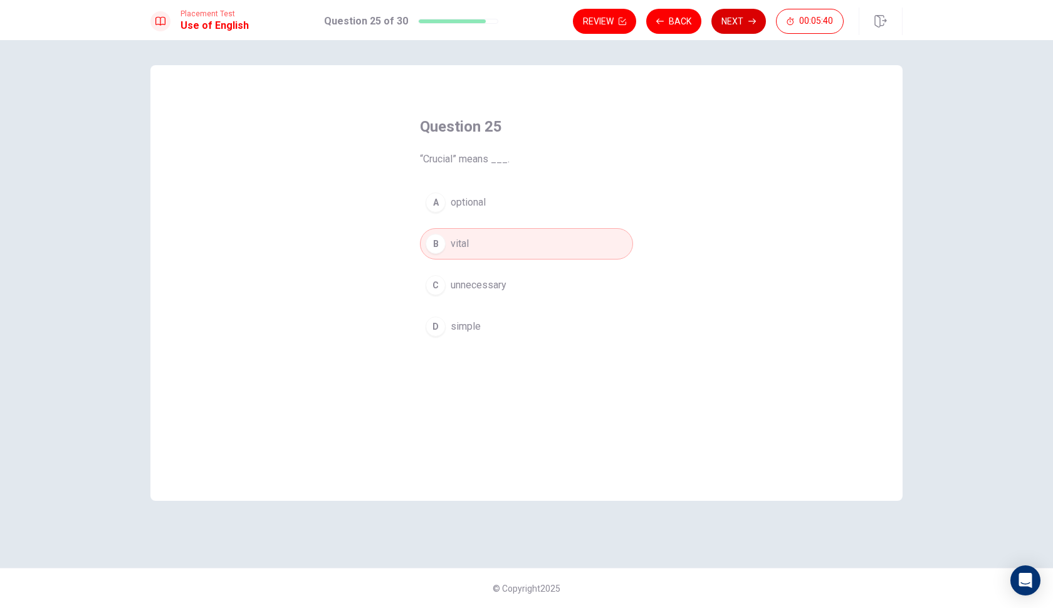
click at [733, 26] on button "Next" at bounding box center [739, 21] width 55 height 25
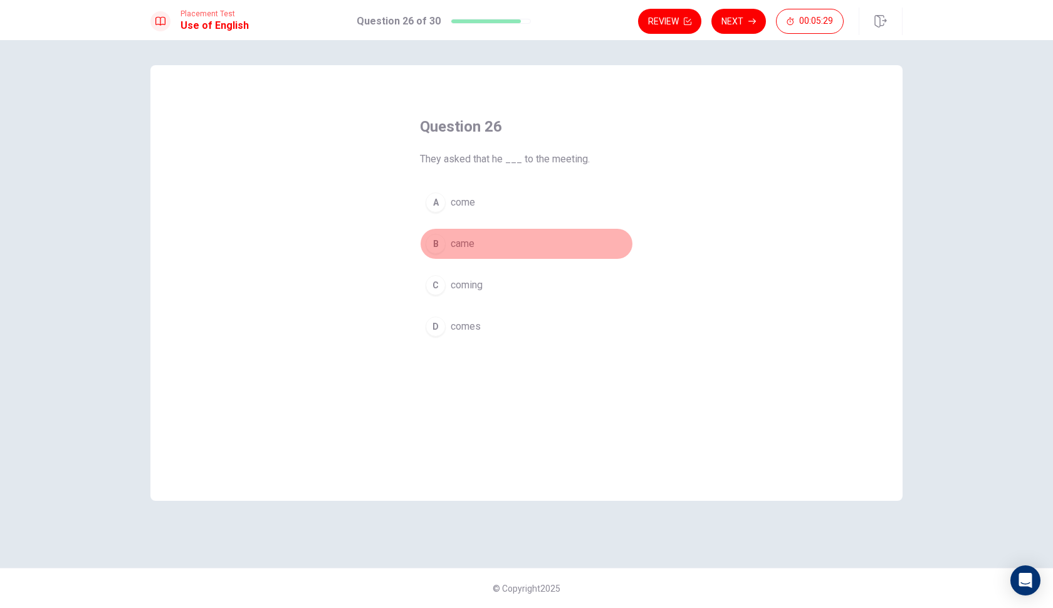
click at [463, 248] on span "came" at bounding box center [463, 243] width 24 height 15
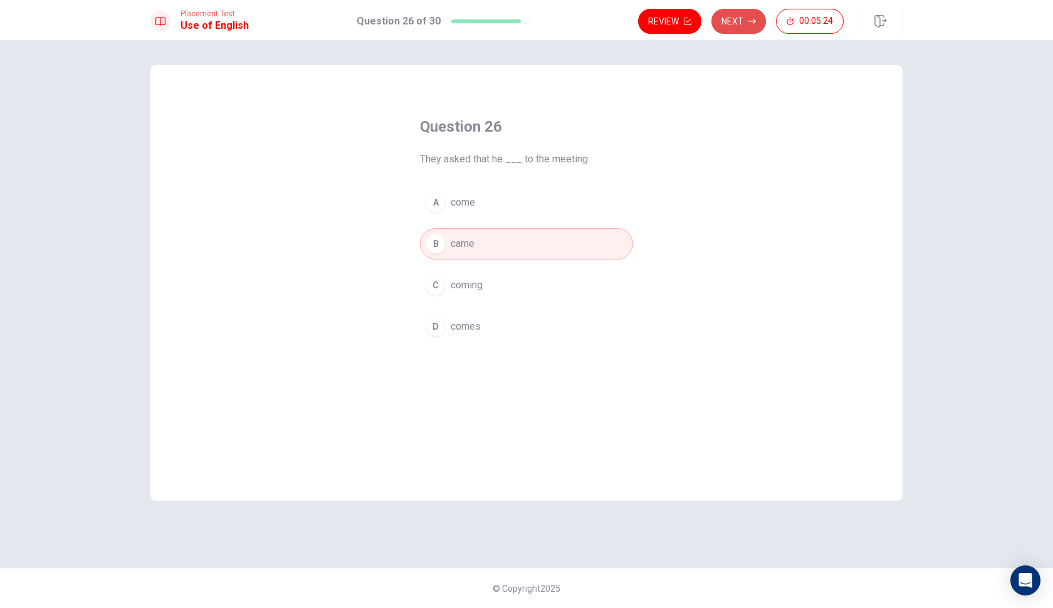
click at [738, 26] on button "Next" at bounding box center [739, 21] width 55 height 25
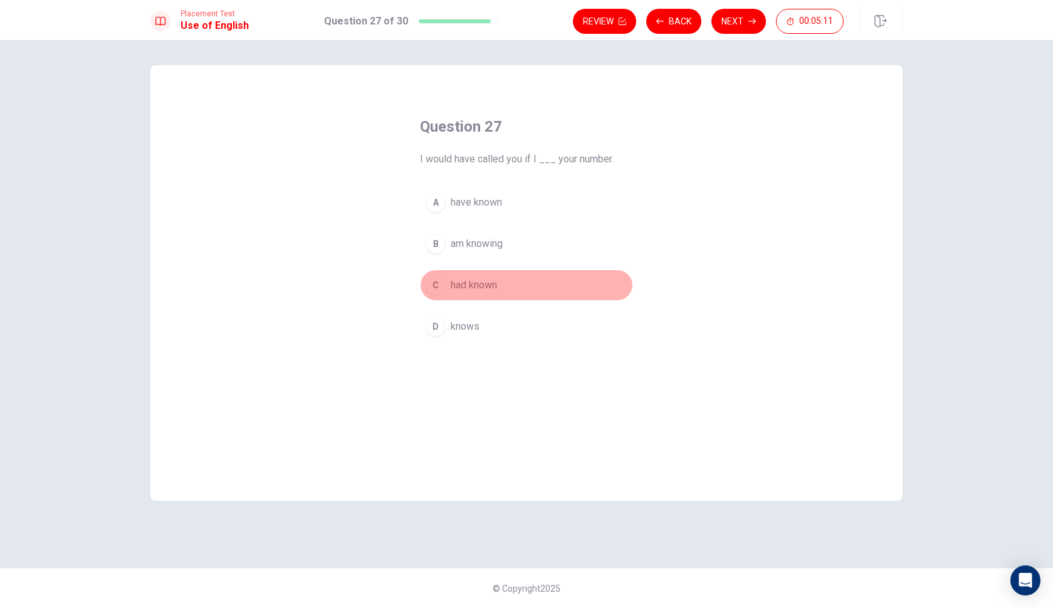
click at [487, 288] on span "had known" at bounding box center [474, 285] width 46 height 15
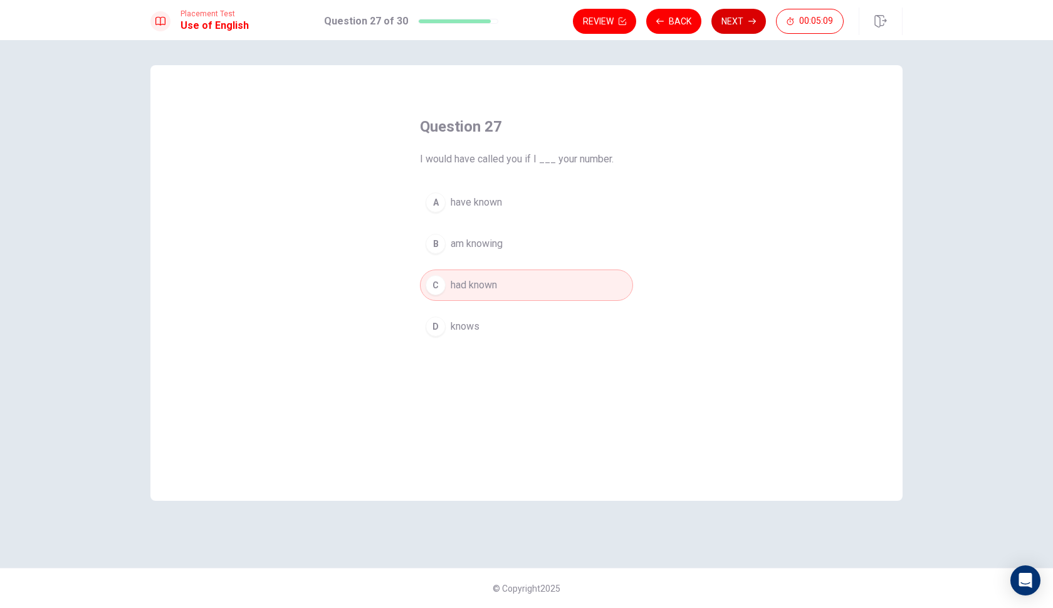
click at [734, 25] on button "Next" at bounding box center [739, 21] width 55 height 25
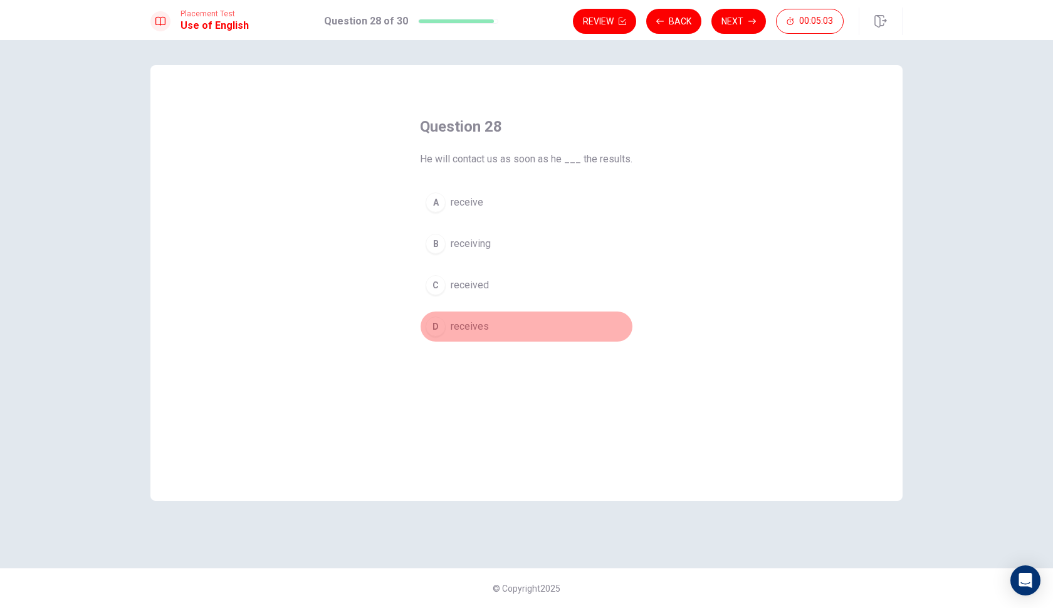
click at [478, 329] on span "receives" at bounding box center [470, 326] width 38 height 15
click at [740, 26] on button "Next" at bounding box center [739, 21] width 55 height 25
click at [461, 201] on span "react" at bounding box center [462, 202] width 22 height 15
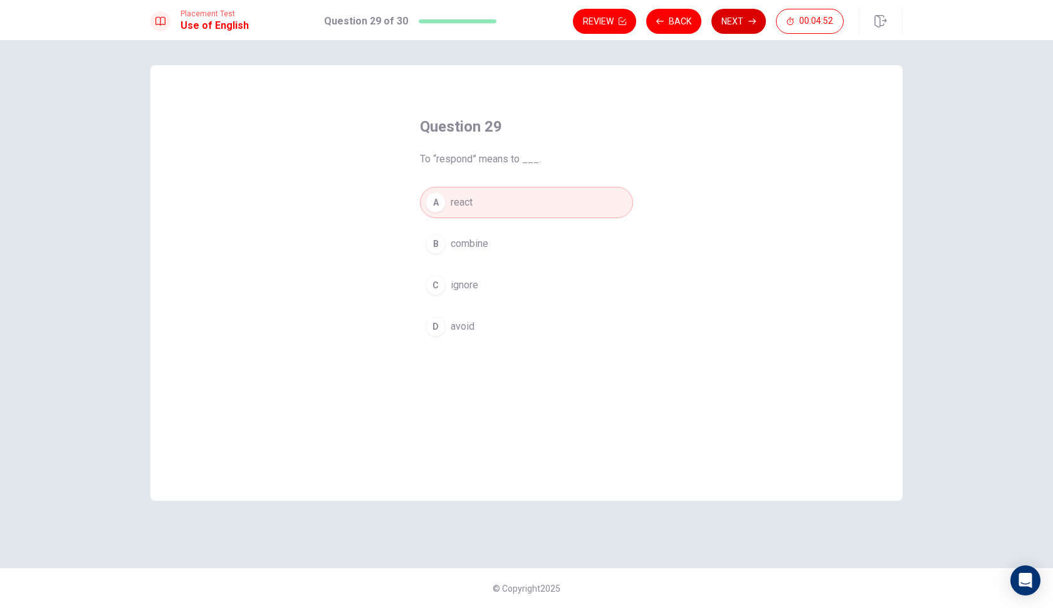
click at [733, 28] on button "Next" at bounding box center [739, 21] width 55 height 25
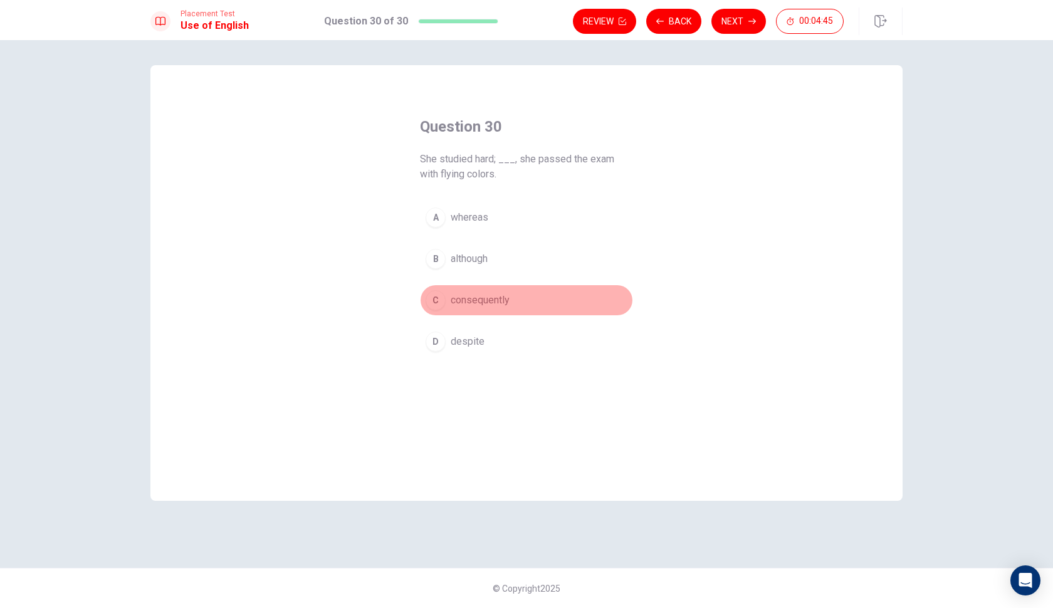
click at [480, 305] on span "consequently" at bounding box center [480, 300] width 59 height 15
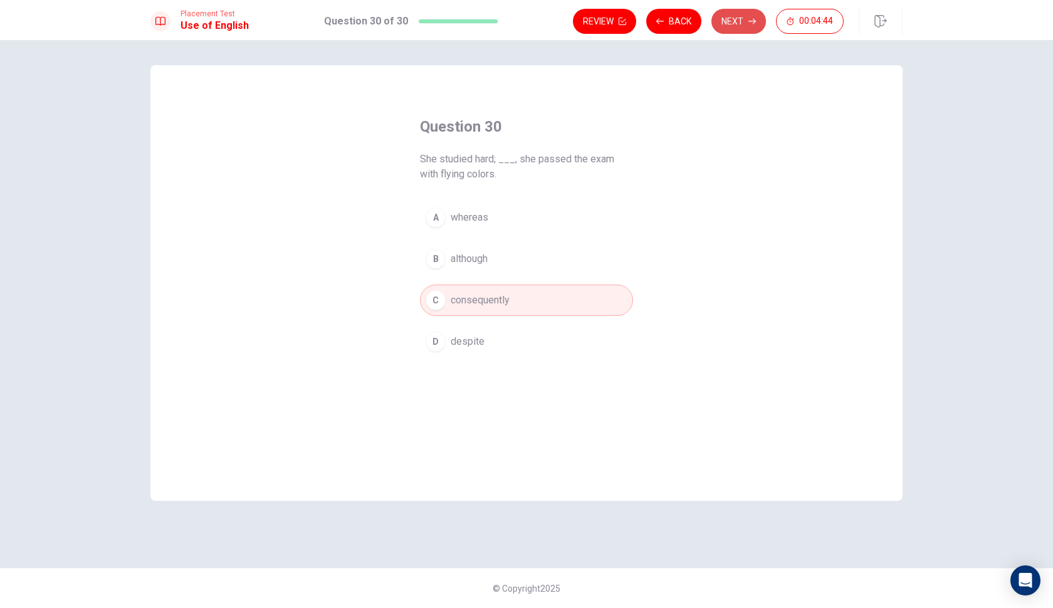
click at [734, 26] on button "Next" at bounding box center [739, 21] width 55 height 25
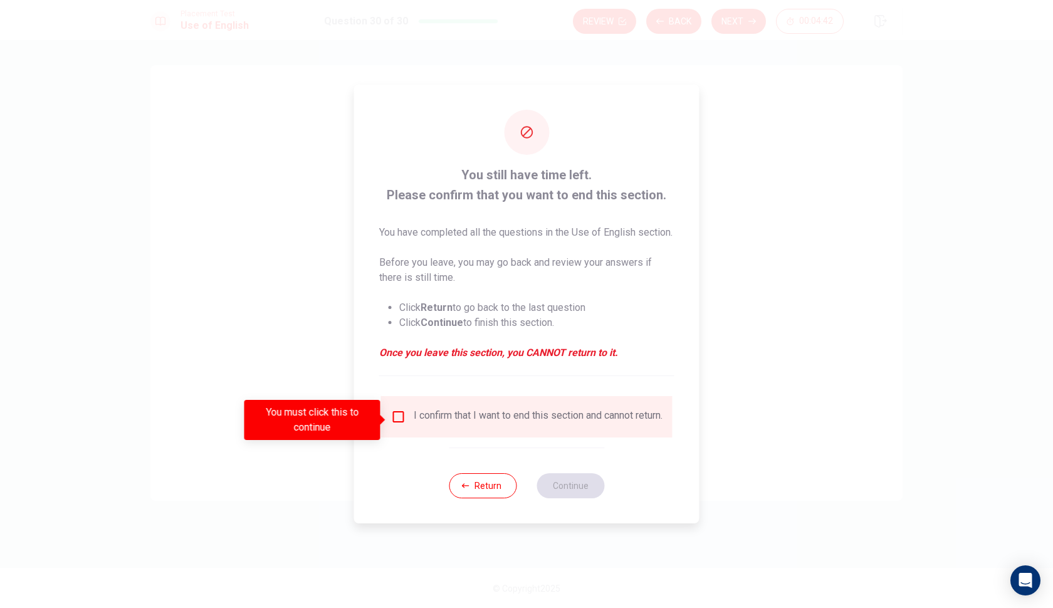
click at [397, 423] on input "You must click this to continue" at bounding box center [398, 416] width 15 height 15
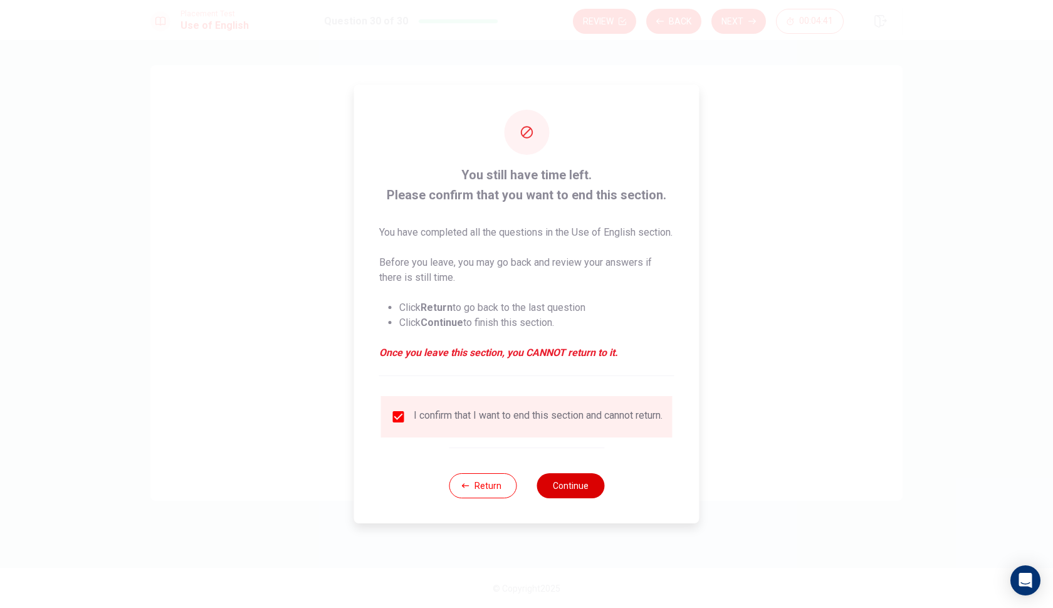
click at [569, 498] on button "Continue" at bounding box center [571, 485] width 68 height 25
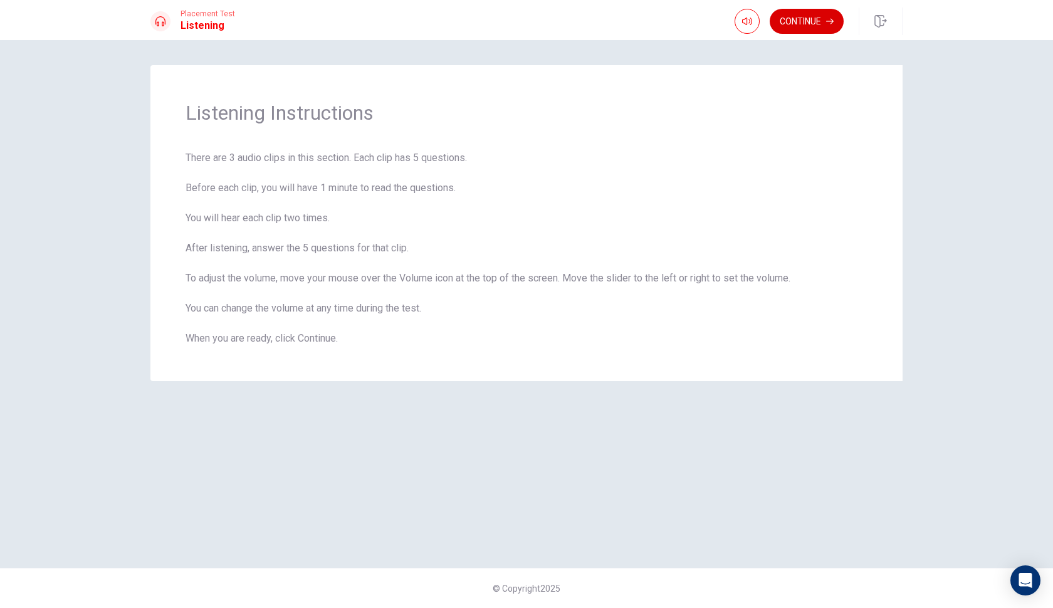
click at [816, 27] on button "Continue" at bounding box center [807, 21] width 74 height 25
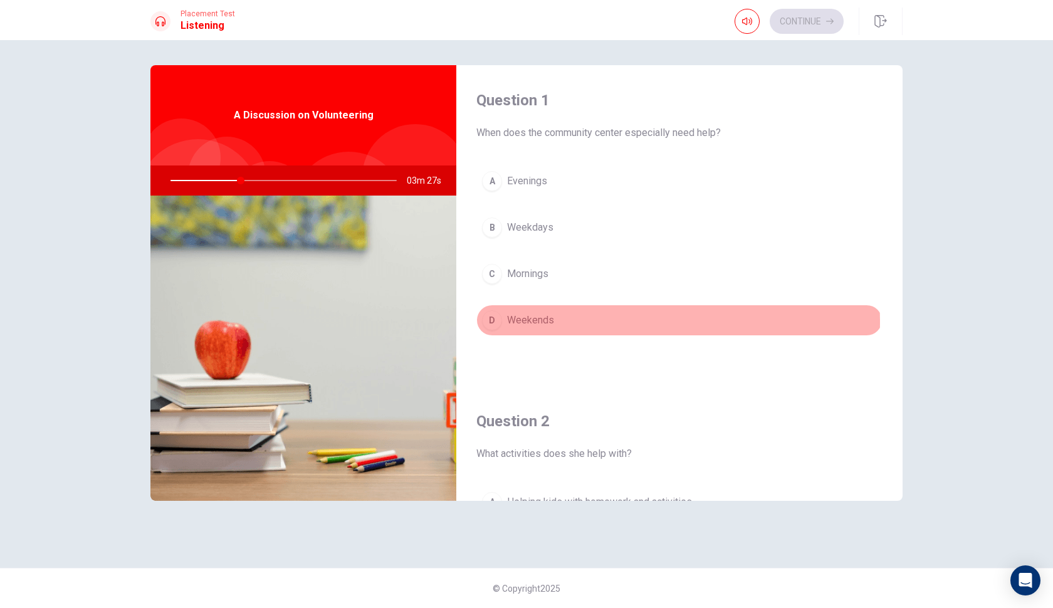
click at [535, 322] on span "Weekends" at bounding box center [530, 320] width 47 height 15
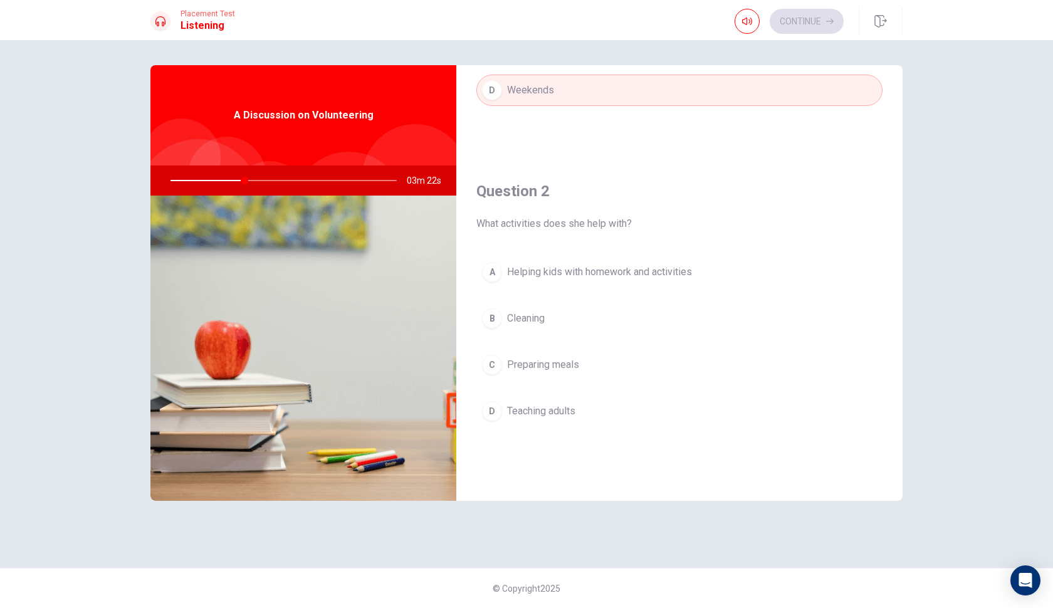
scroll to position [223, 0]
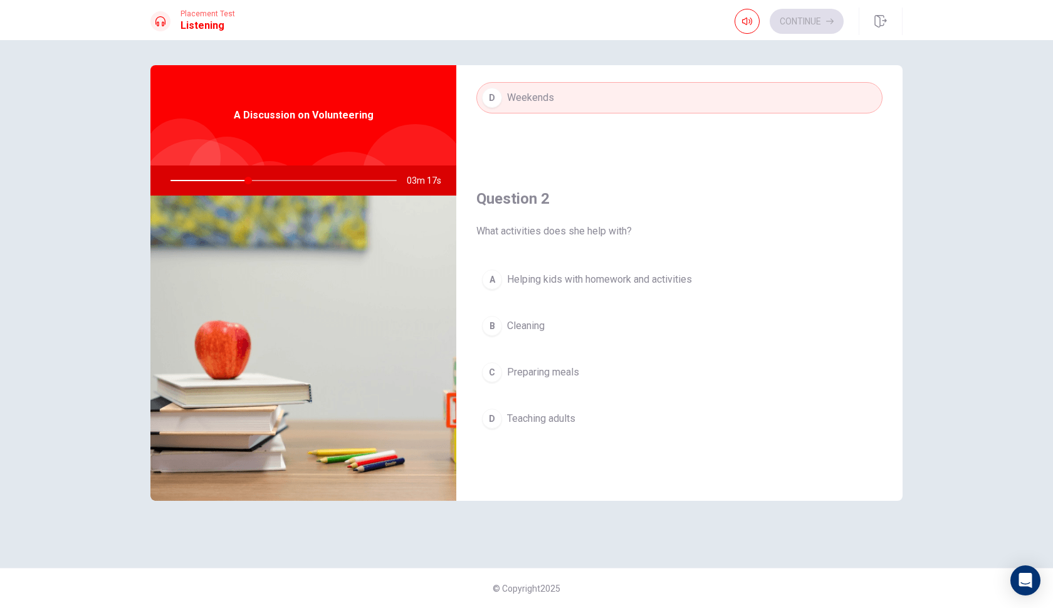
click at [552, 283] on span "Helping kids with homework and activities" at bounding box center [599, 279] width 185 height 15
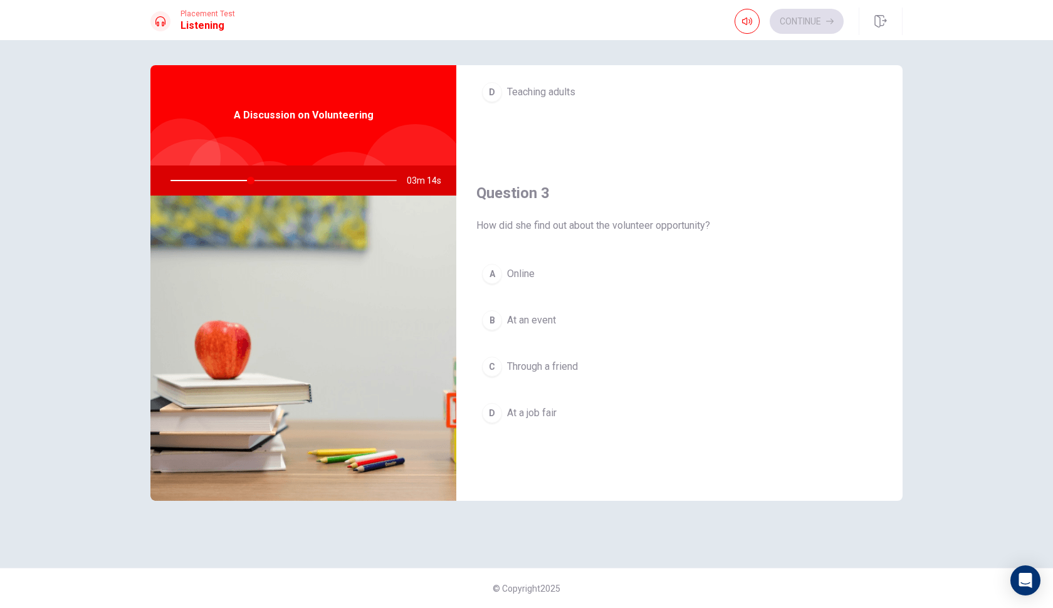
scroll to position [565, 0]
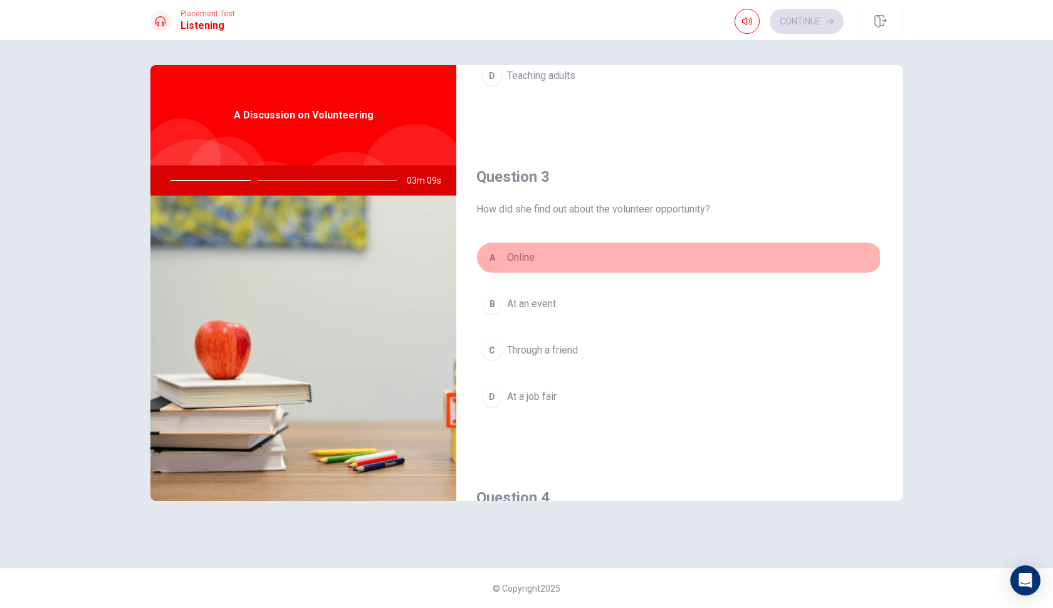
click at [523, 261] on span "Online" at bounding box center [521, 257] width 28 height 15
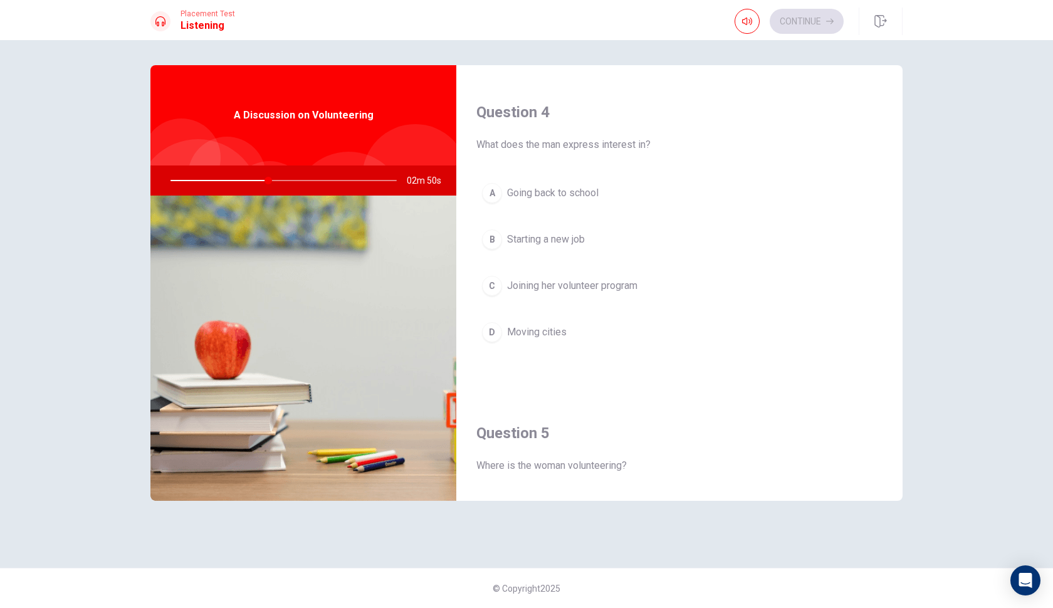
scroll to position [967, 0]
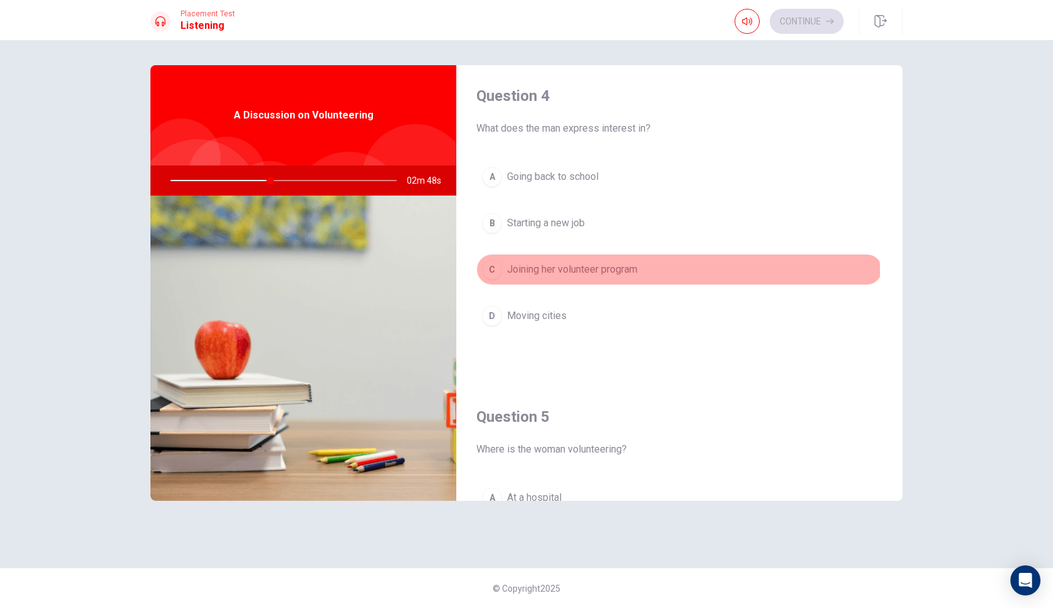
click at [567, 273] on span "Joining her volunteer program" at bounding box center [572, 269] width 130 height 15
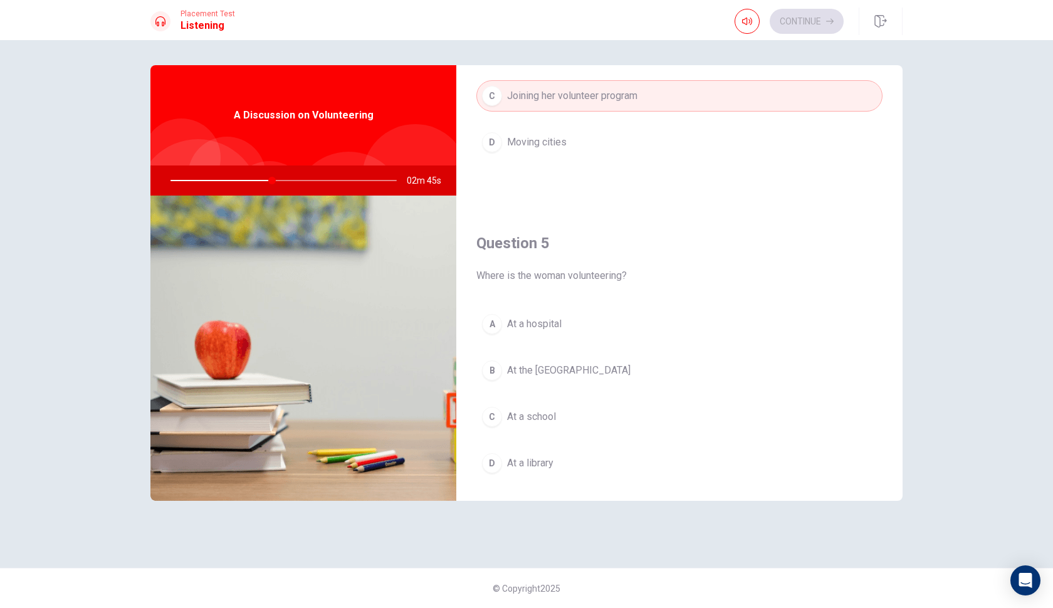
scroll to position [1149, 0]
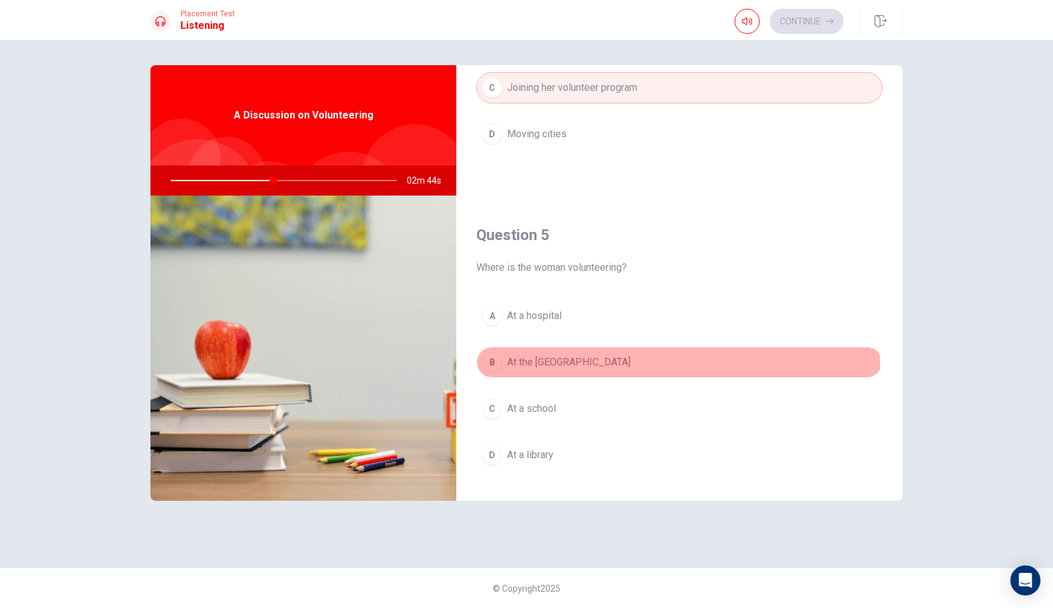
click at [580, 367] on span "At the [GEOGRAPHIC_DATA]" at bounding box center [569, 362] width 124 height 15
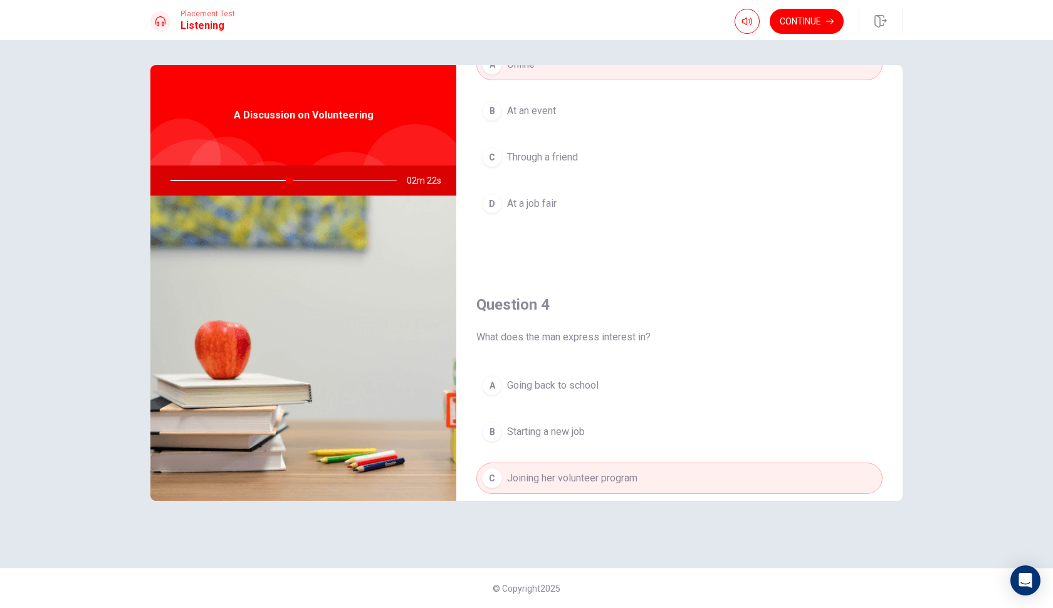
scroll to position [917, 0]
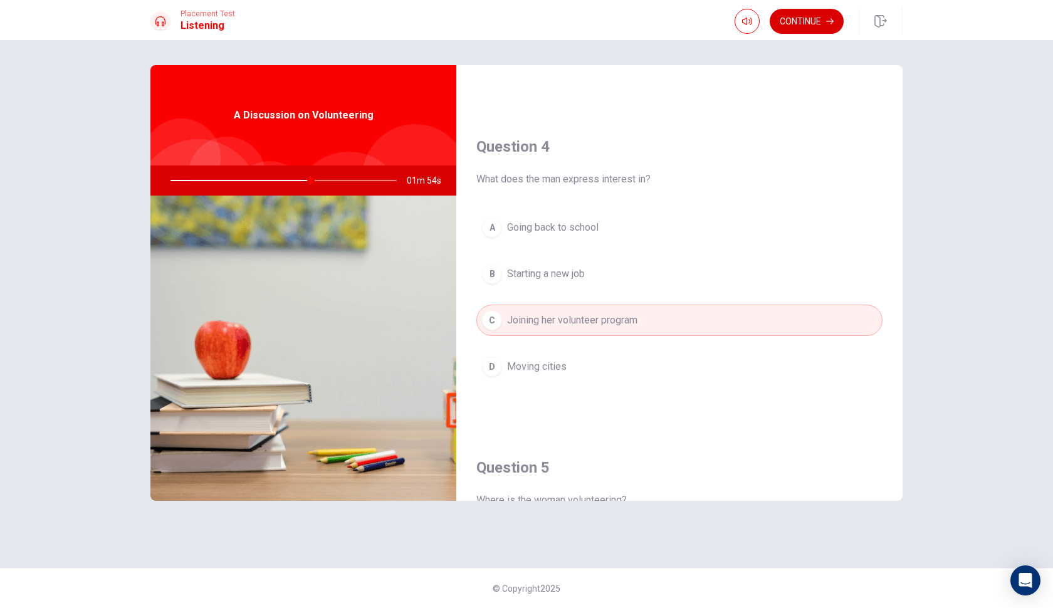
click at [803, 27] on button "Continue" at bounding box center [807, 21] width 74 height 25
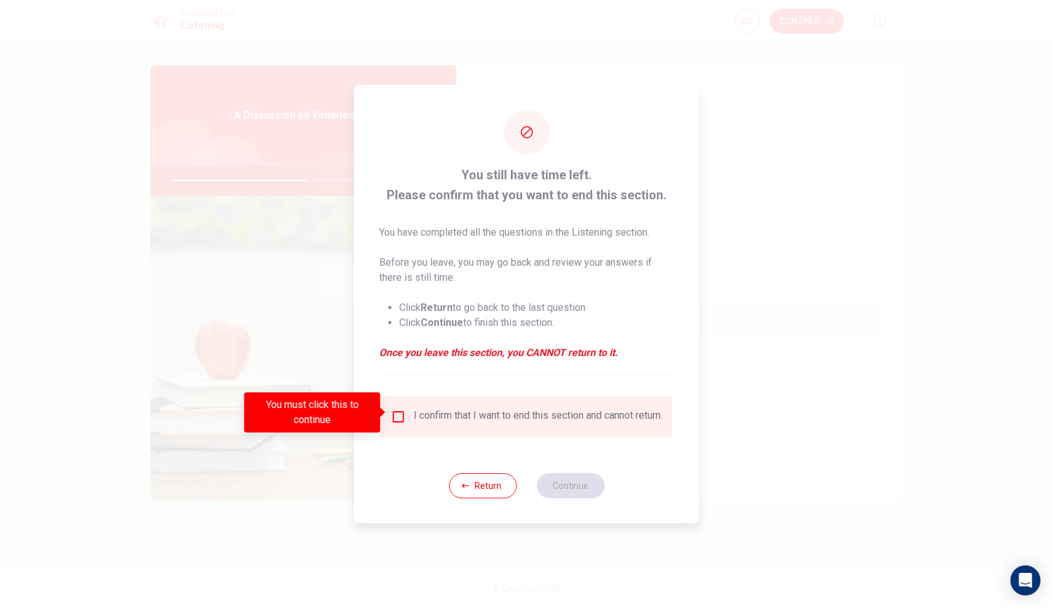
click at [402, 411] on input "You must click this to continue" at bounding box center [398, 416] width 15 height 15
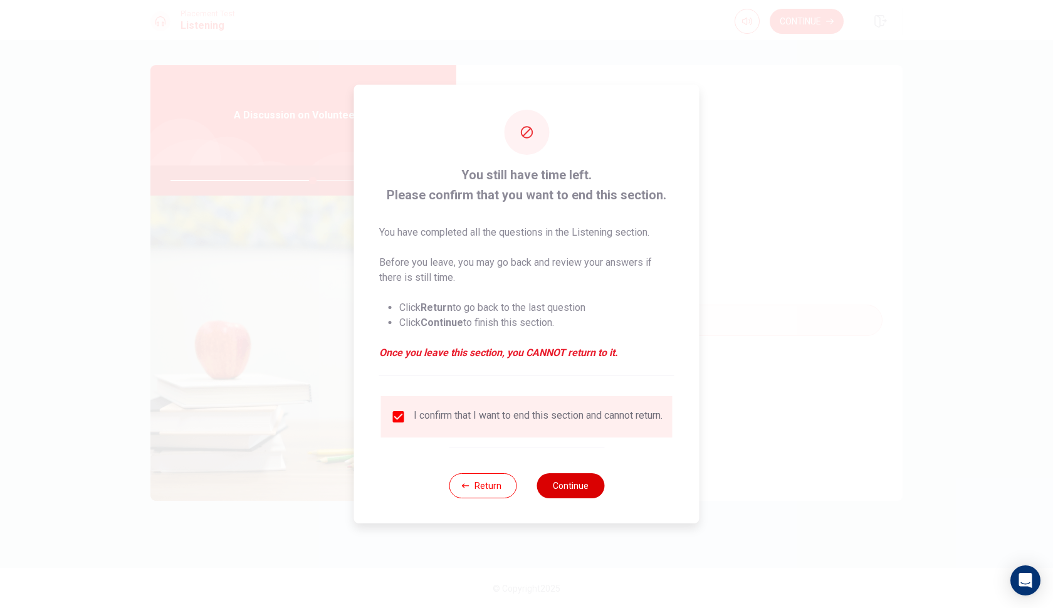
click at [560, 493] on button "Continue" at bounding box center [571, 485] width 68 height 25
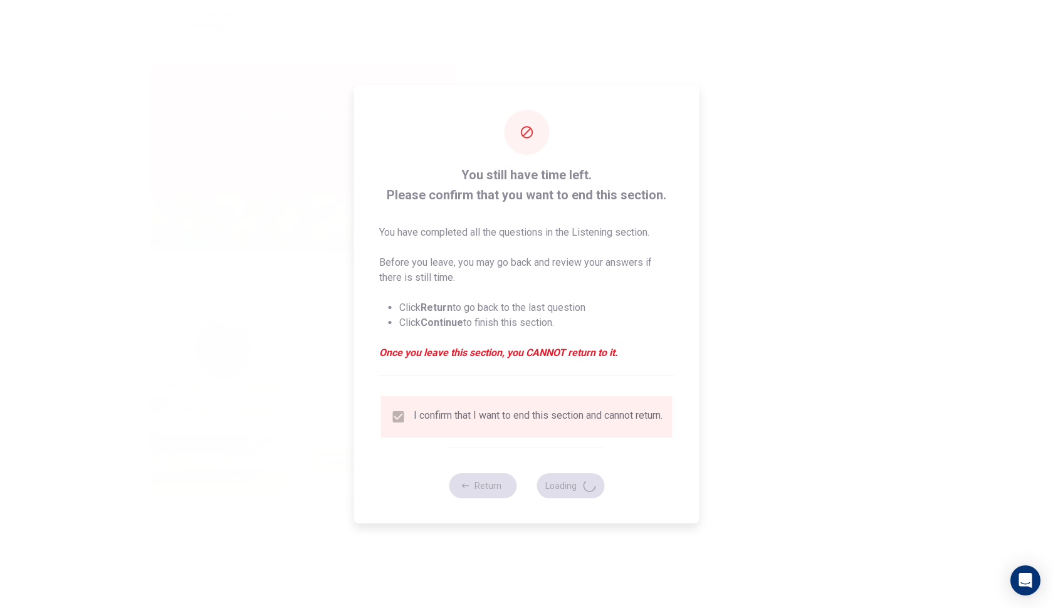
type input "64"
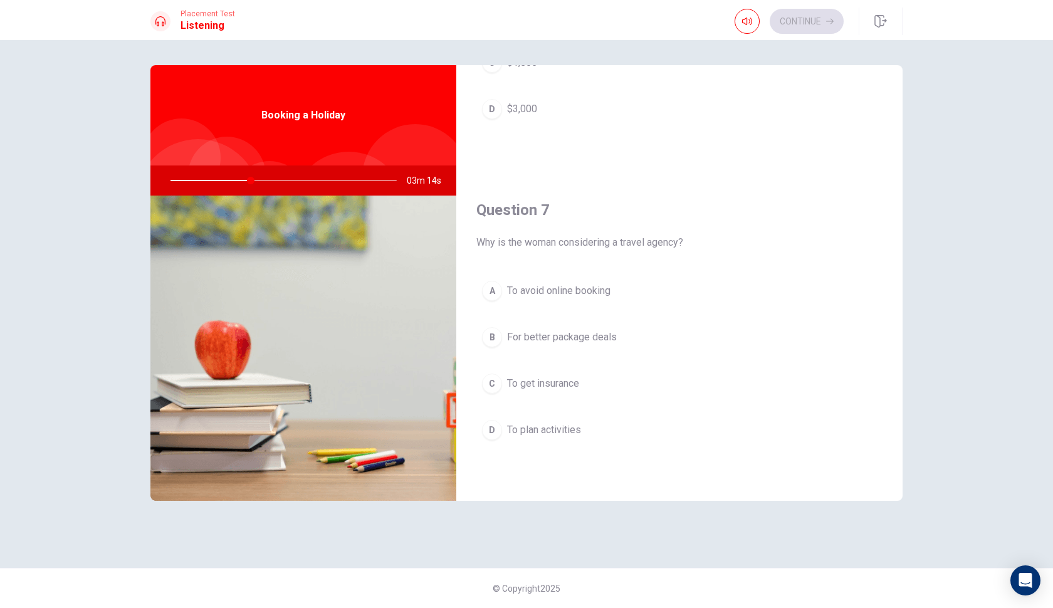
scroll to position [261, 0]
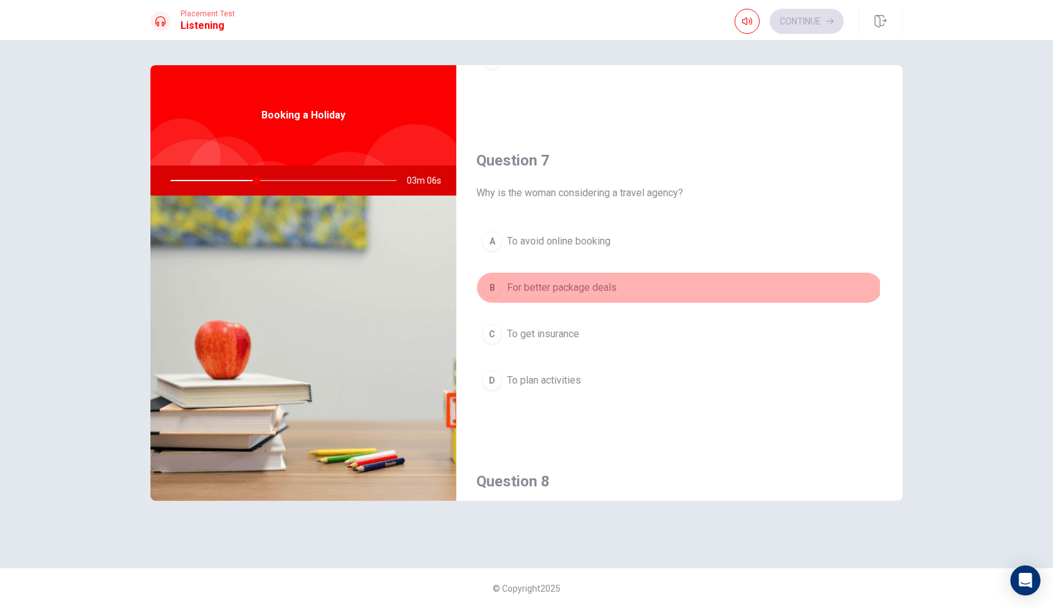
click at [537, 287] on span "For better package deals" at bounding box center [562, 287] width 110 height 15
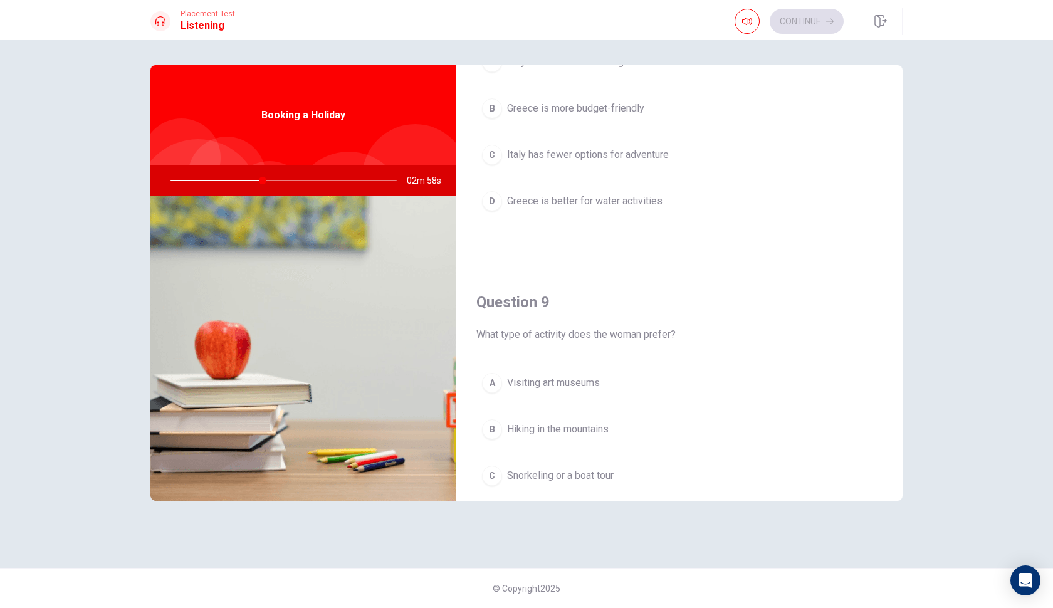
scroll to position [833, 0]
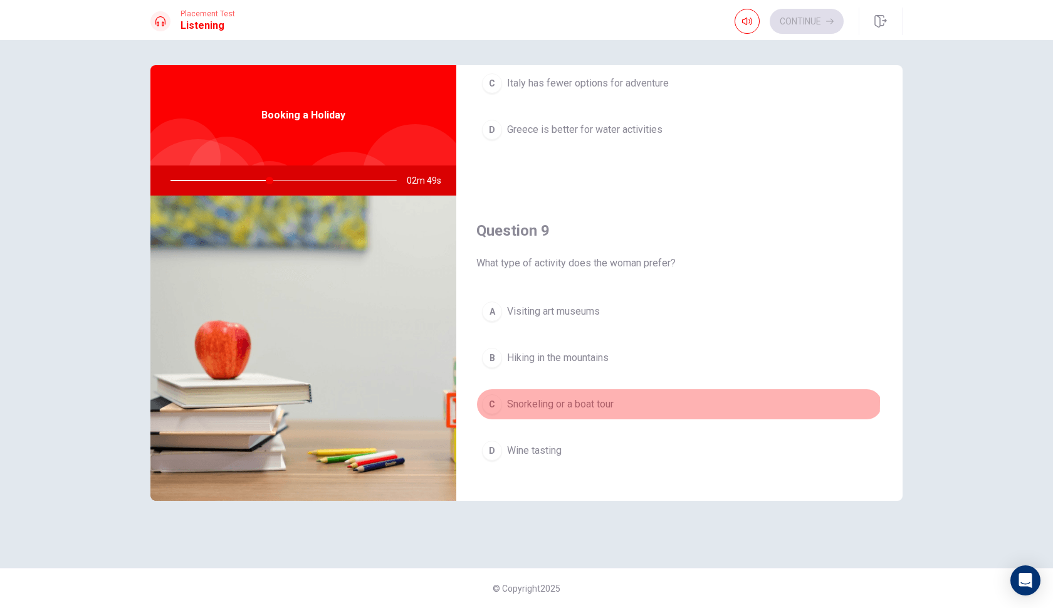
click at [530, 401] on span "Snorkeling or a boat tour" at bounding box center [560, 404] width 107 height 15
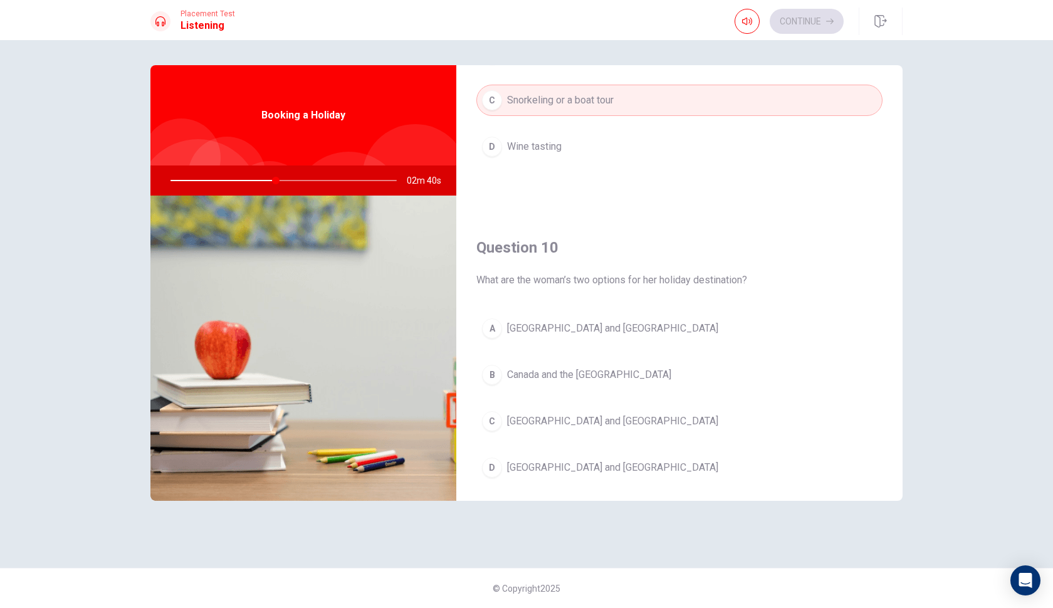
scroll to position [1169, 0]
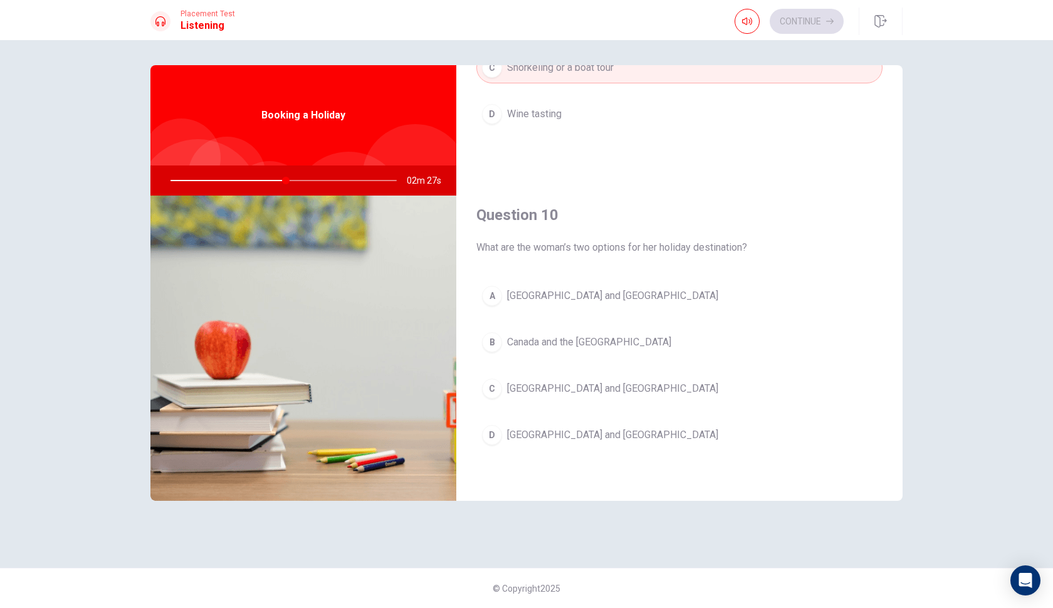
click at [544, 438] on span "[GEOGRAPHIC_DATA] and [GEOGRAPHIC_DATA]" at bounding box center [612, 435] width 211 height 15
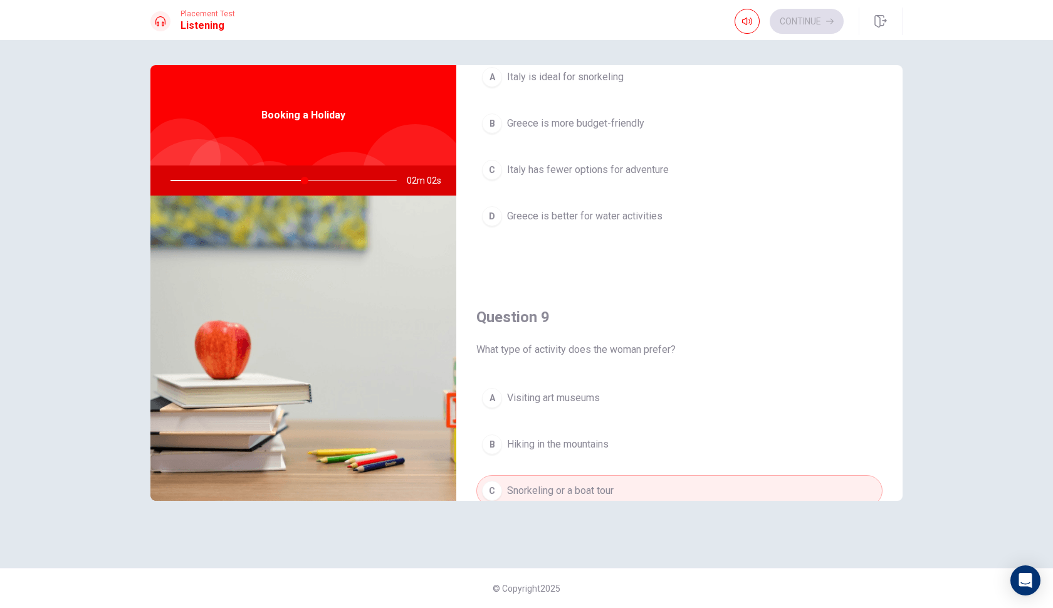
scroll to position [831, 0]
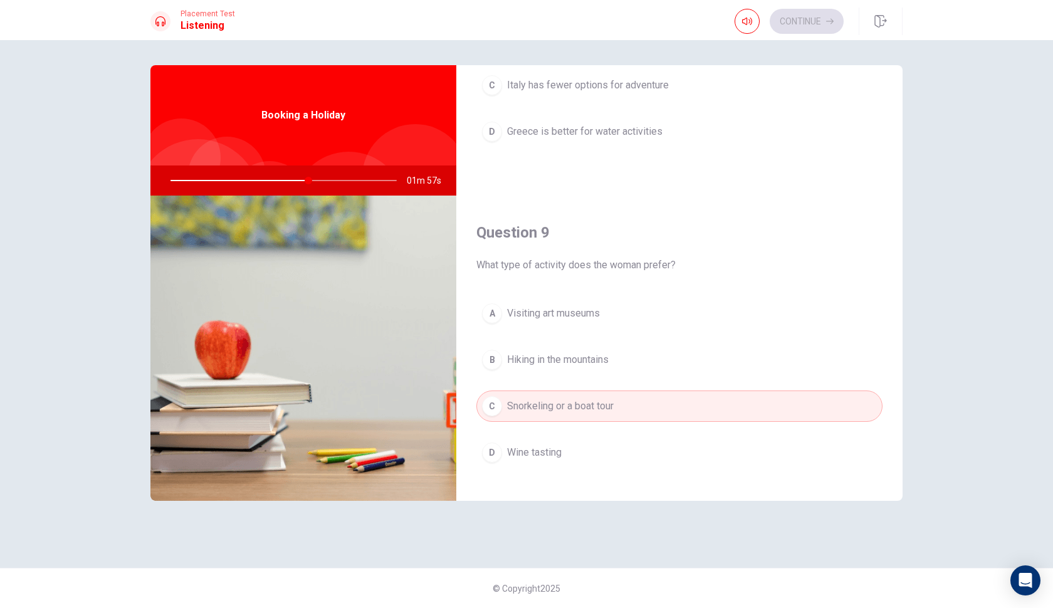
click at [562, 318] on span "Visiting art museums" at bounding box center [553, 313] width 93 height 15
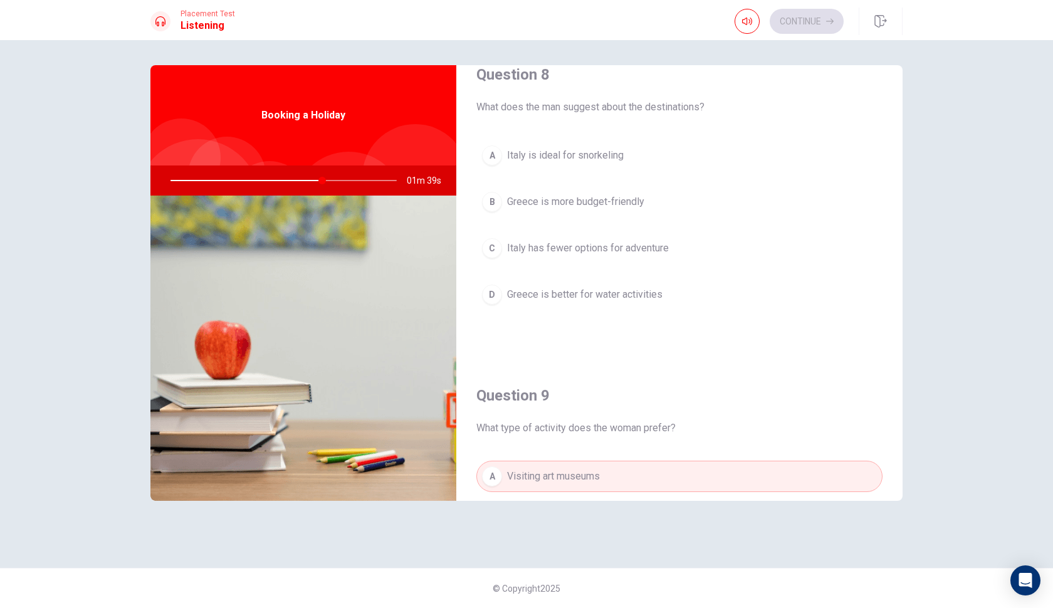
scroll to position [652, 0]
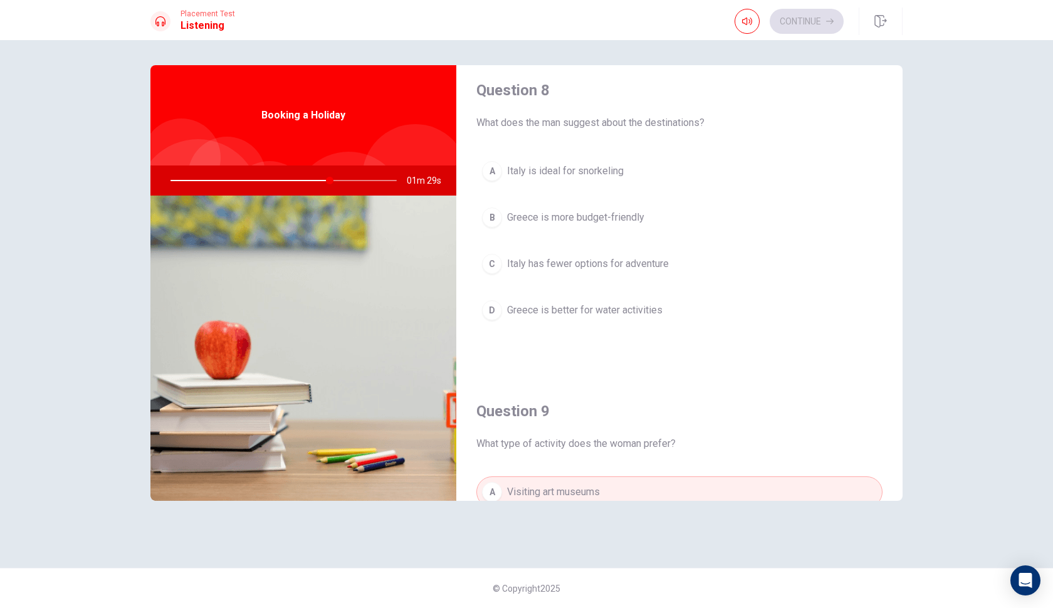
click at [545, 221] on span "Greece is more budget-friendly" at bounding box center [575, 217] width 137 height 15
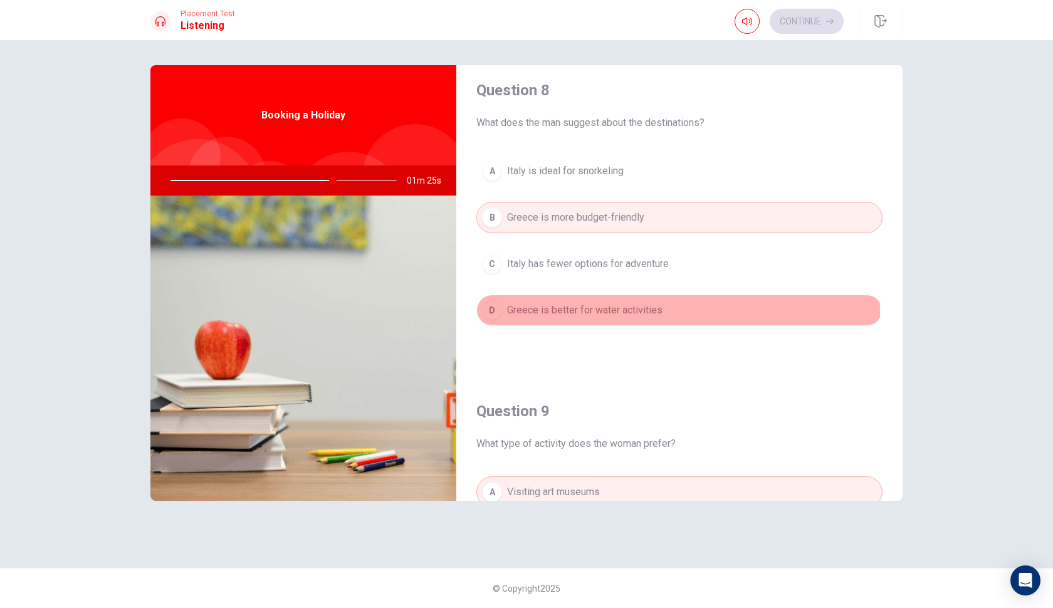
click at [555, 313] on span "Greece is better for water activities" at bounding box center [584, 310] width 155 height 15
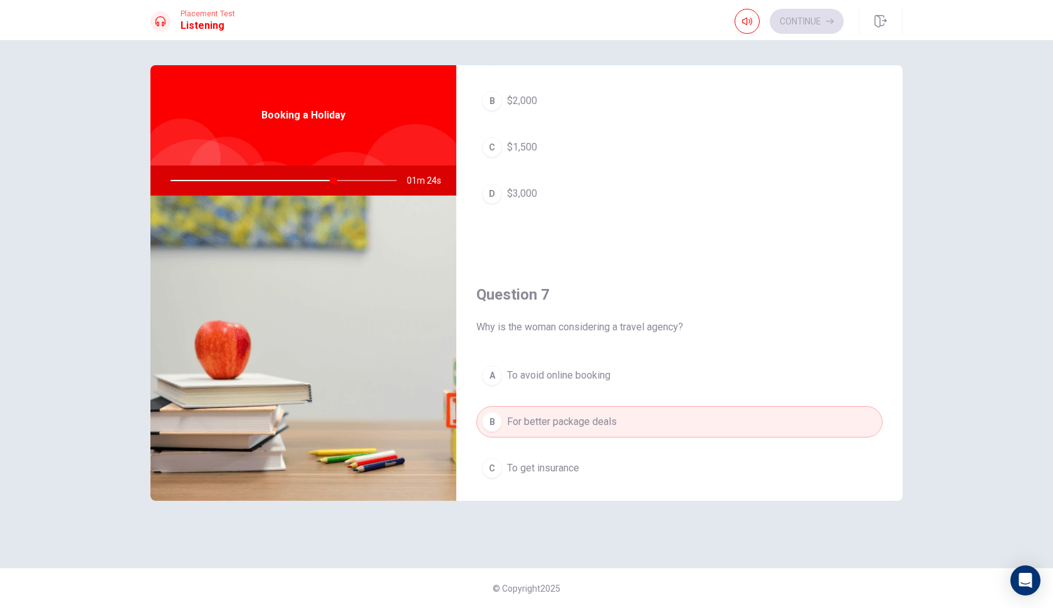
scroll to position [0, 0]
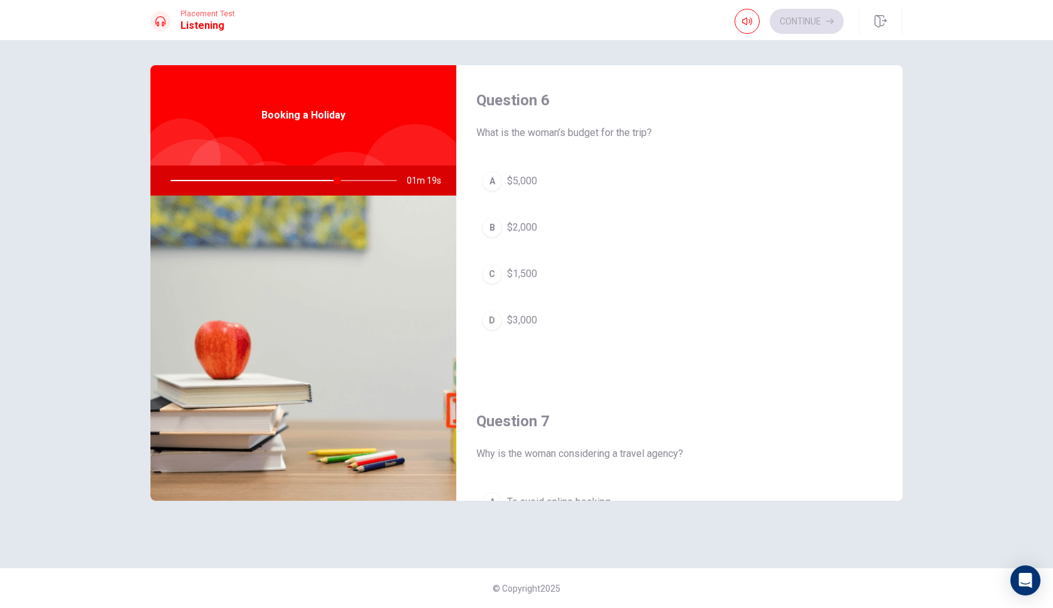
click at [529, 311] on button "D $3,000" at bounding box center [679, 320] width 406 height 31
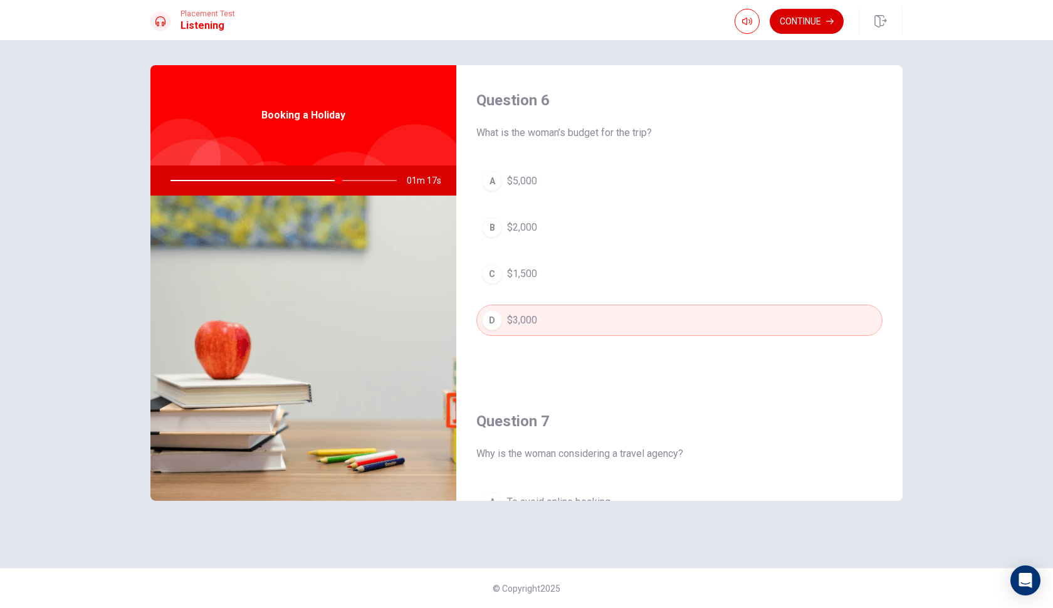
click at [801, 23] on button "Continue" at bounding box center [807, 21] width 74 height 25
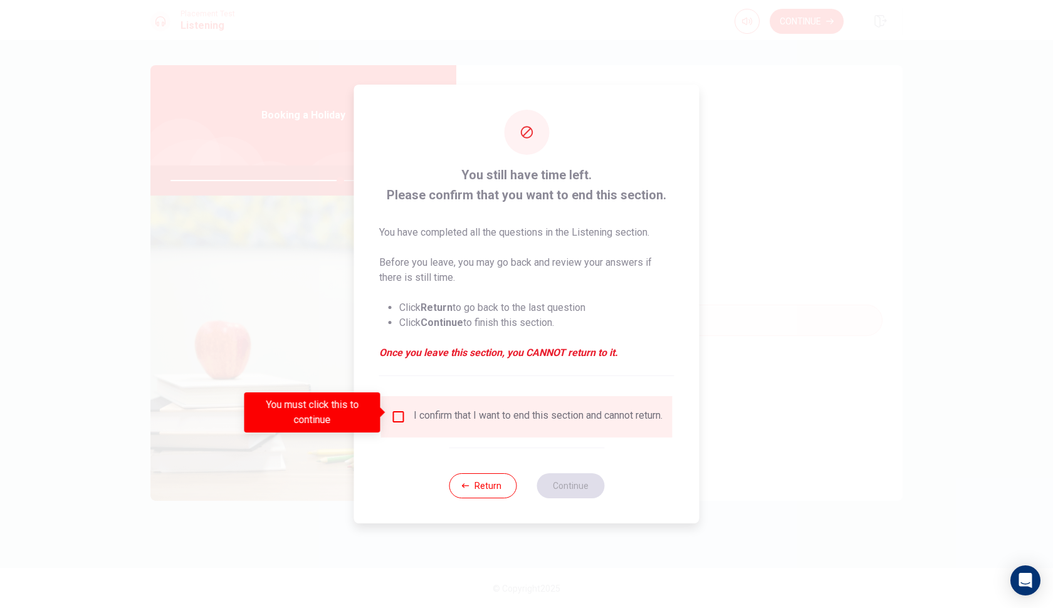
click at [400, 415] on input "You must click this to continue" at bounding box center [398, 416] width 15 height 15
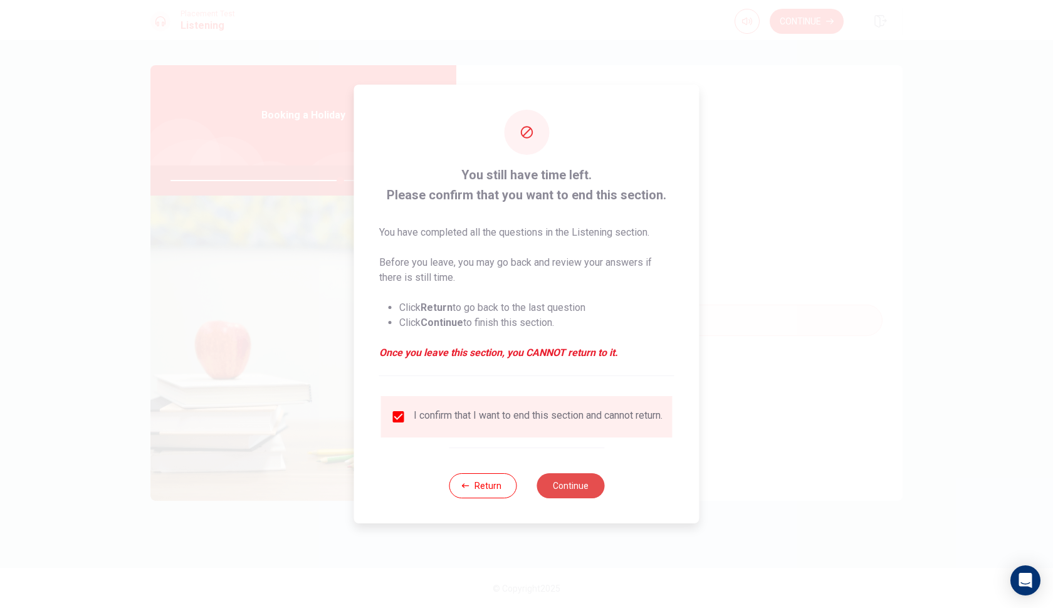
click at [565, 495] on button "Continue" at bounding box center [571, 485] width 68 height 25
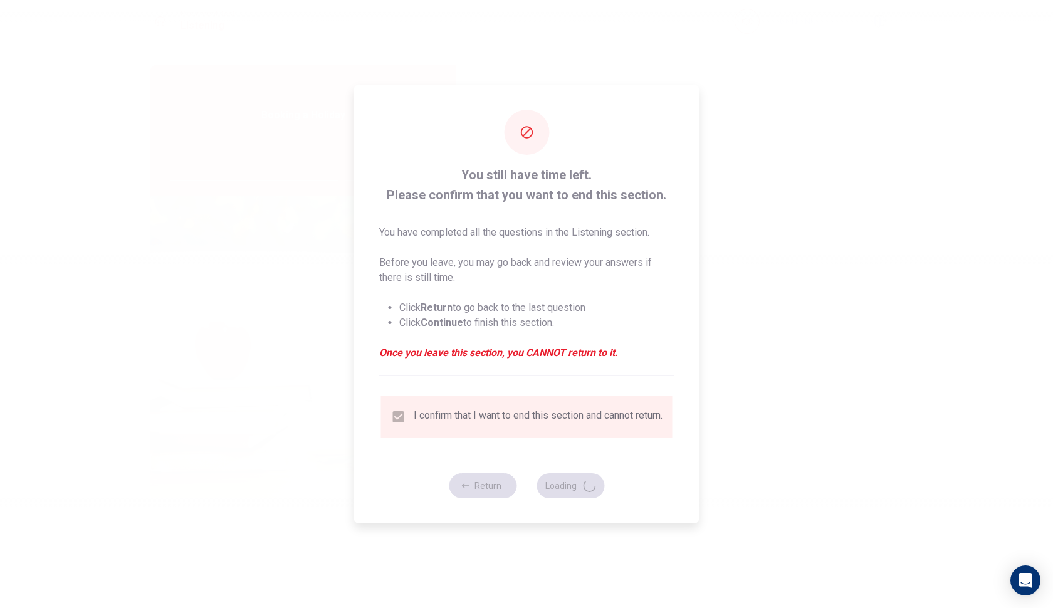
type input "76"
